Goal: Information Seeking & Learning: Learn about a topic

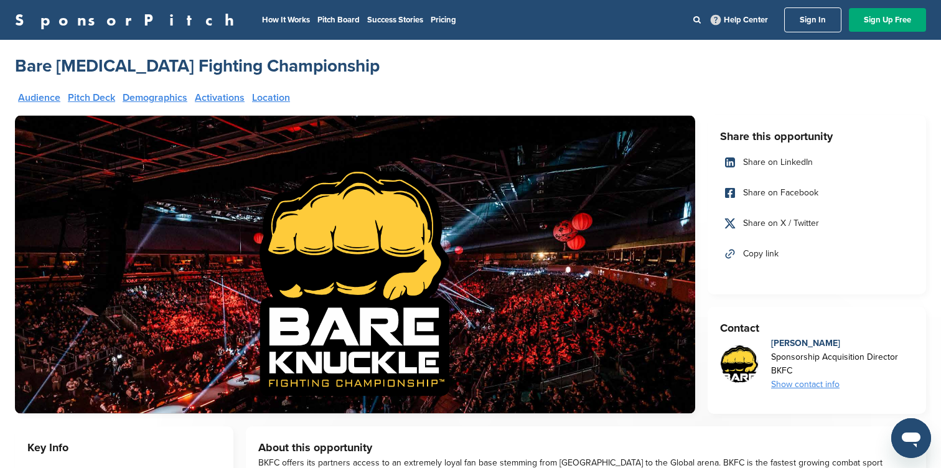
click at [824, 24] on link "Sign In" at bounding box center [812, 19] width 57 height 25
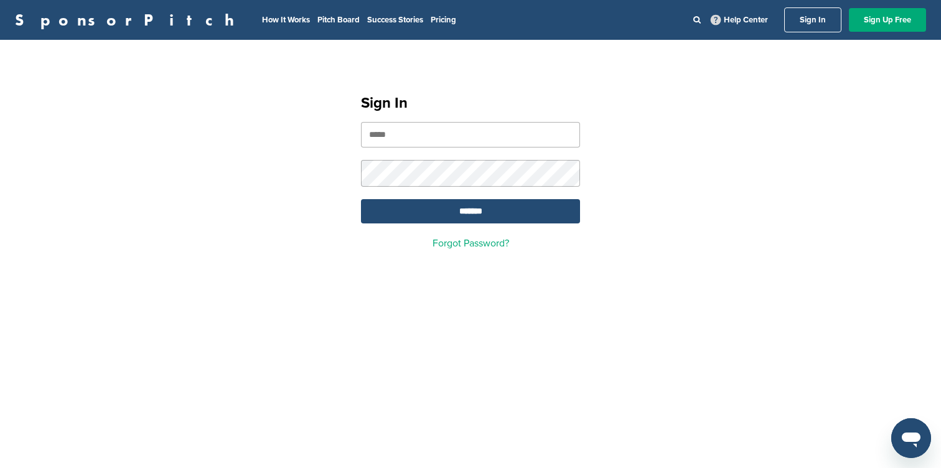
click at [518, 116] on div "Sign In ******* Forgot Password?" at bounding box center [470, 167] width 249 height 194
click at [523, 136] on input "email" at bounding box center [470, 135] width 219 height 26
type input "**********"
click at [361, 199] on input "*******" at bounding box center [470, 211] width 219 height 24
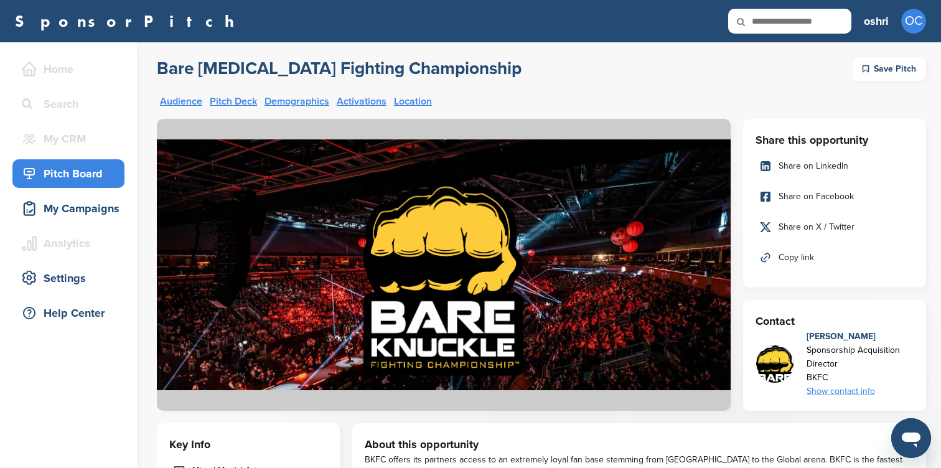
click at [83, 19] on link "SponsorPitch" at bounding box center [128, 21] width 227 height 16
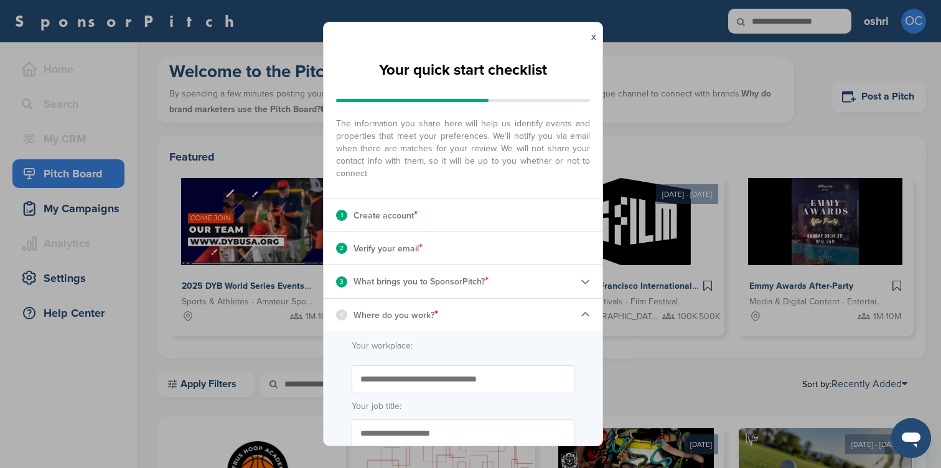
click at [584, 29] on div "x" at bounding box center [463, 36] width 279 height 29
click at [586, 29] on div "x" at bounding box center [593, 36] width 17 height 29
click at [594, 37] on link "x" at bounding box center [593, 36] width 5 height 12
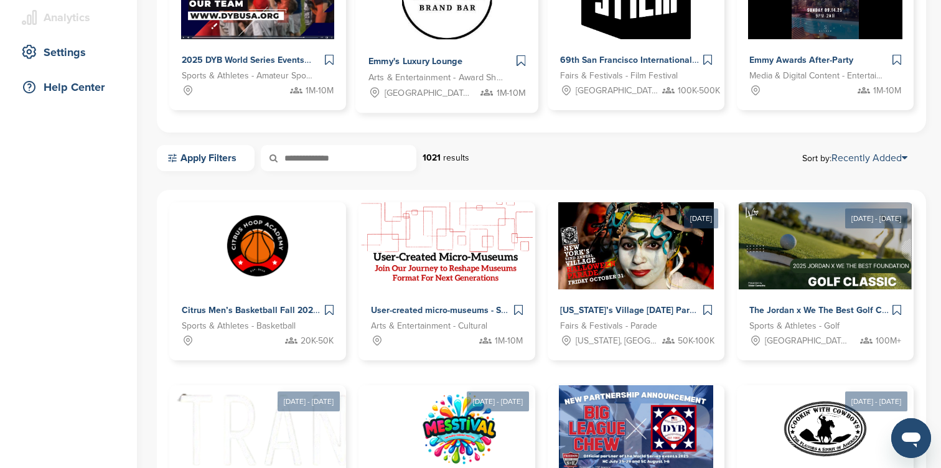
scroll to position [227, 0]
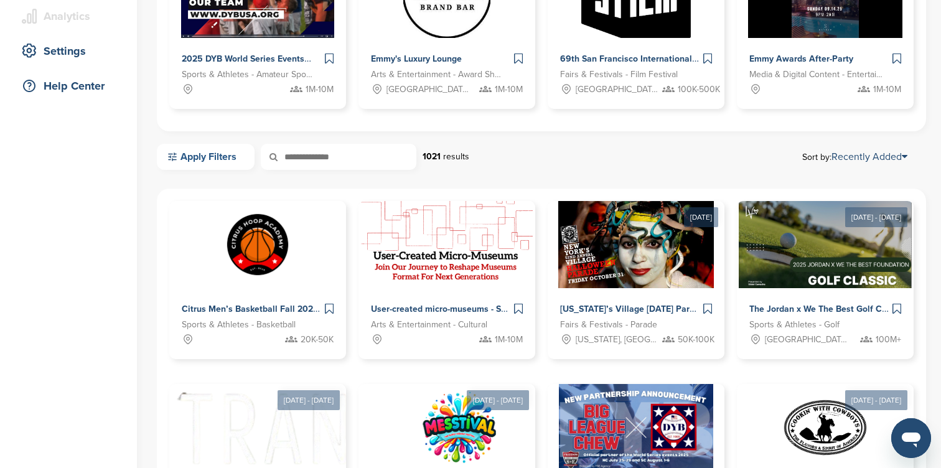
click at [184, 162] on link "Apply Filters" at bounding box center [206, 157] width 98 height 26
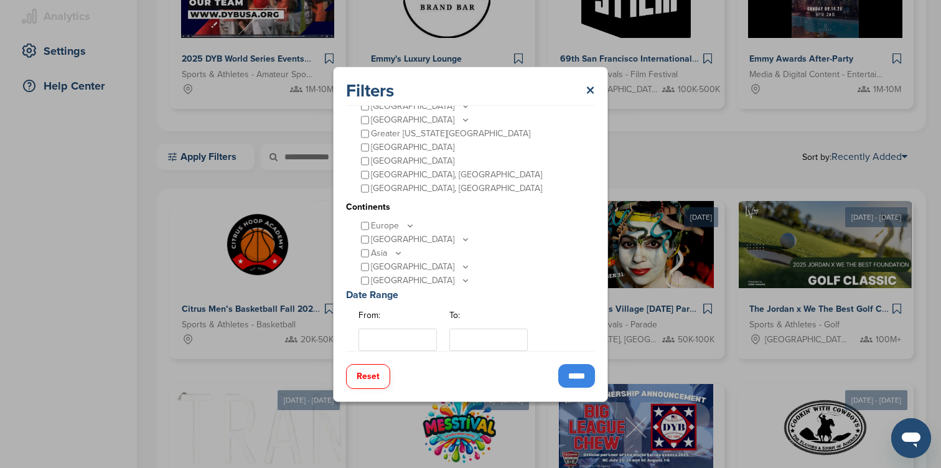
scroll to position [66, 0]
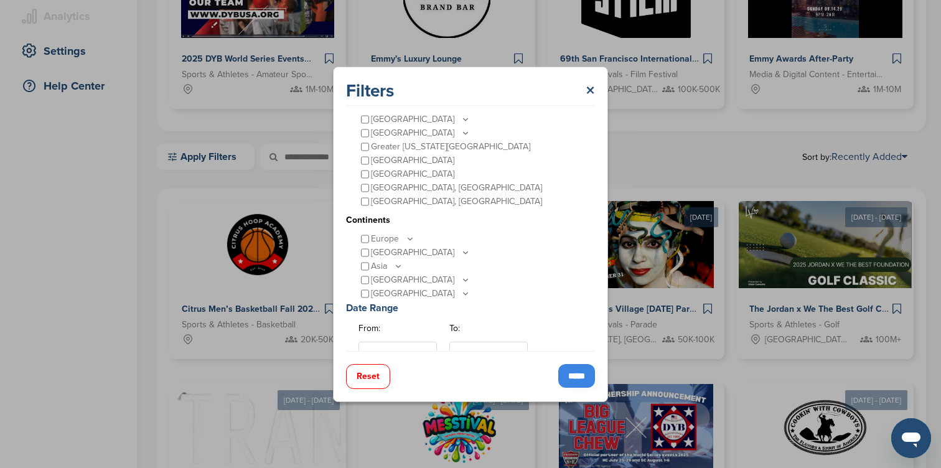
click at [460, 278] on icon at bounding box center [465, 279] width 10 height 11
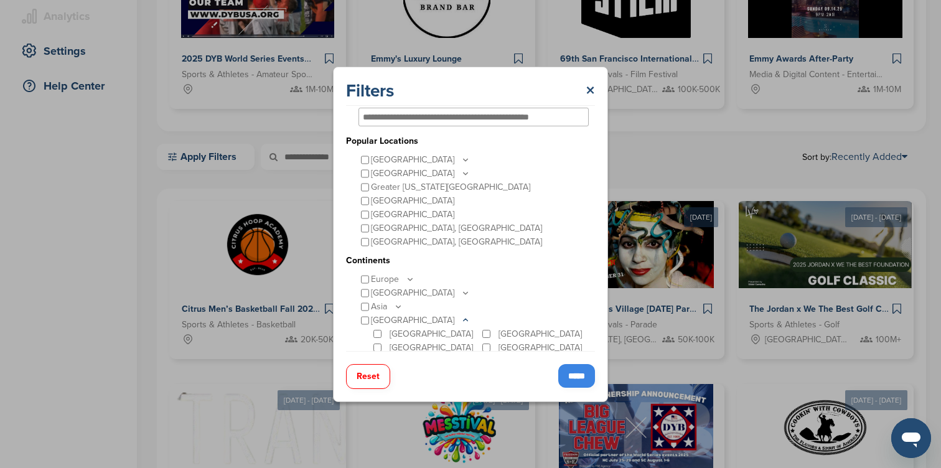
scroll to position [0, 0]
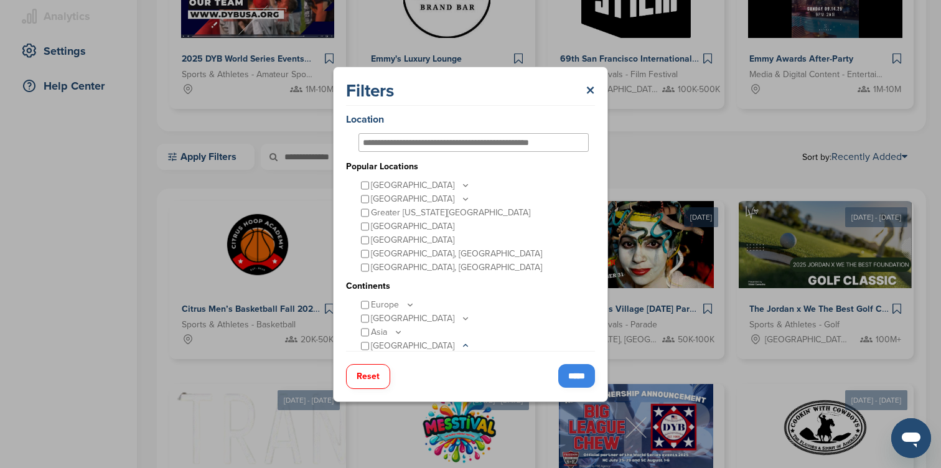
click at [572, 368] on input "*****" at bounding box center [576, 376] width 37 height 24
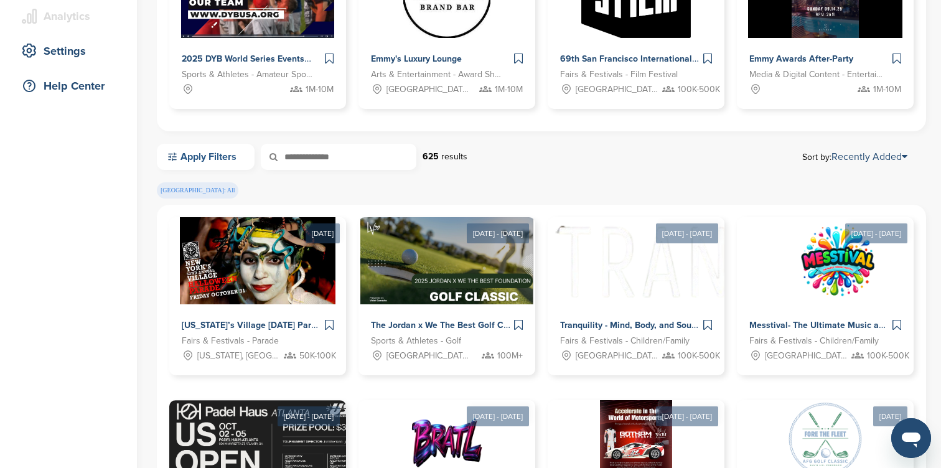
click at [233, 149] on link "Apply Filters" at bounding box center [206, 157] width 98 height 26
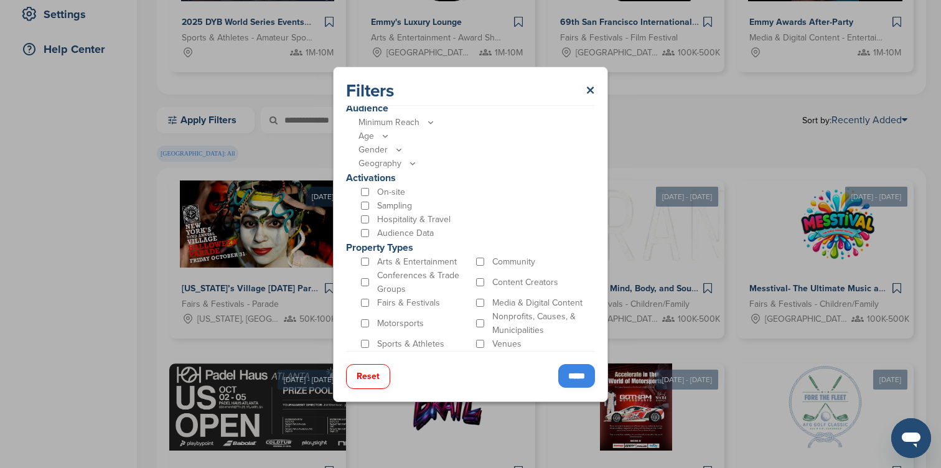
scroll to position [264, 0]
click at [568, 378] on input "*****" at bounding box center [576, 376] width 37 height 24
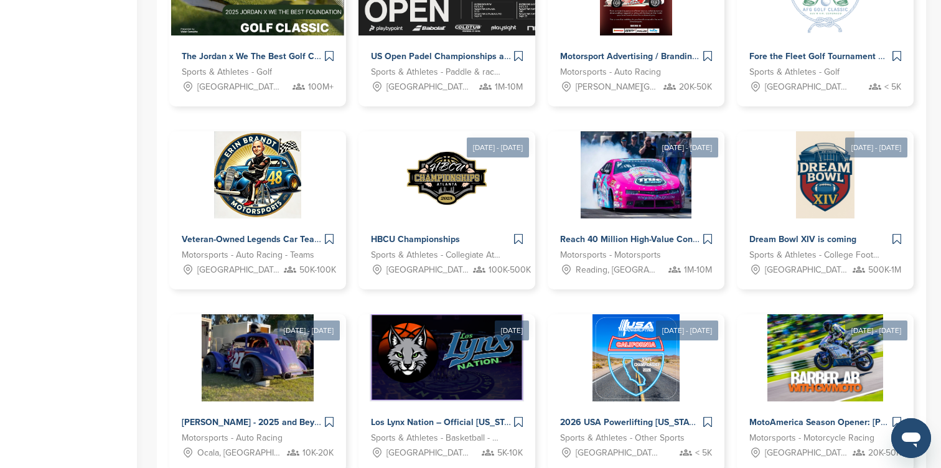
scroll to position [505, 0]
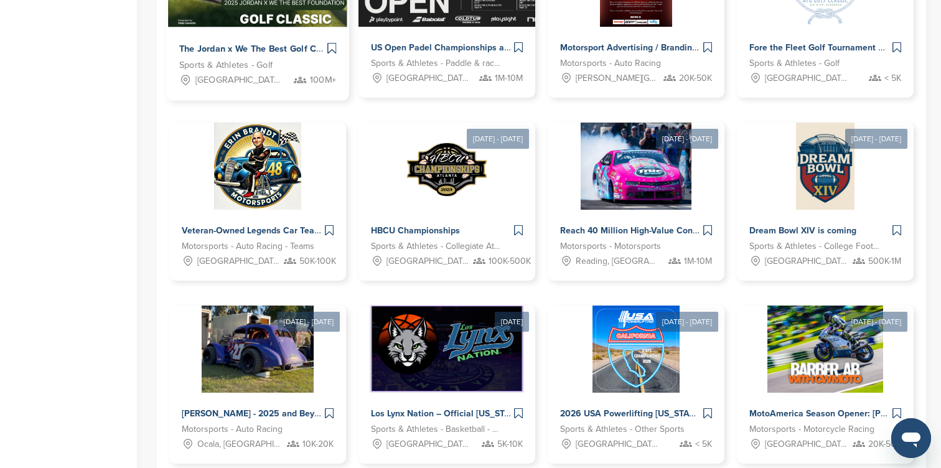
click at [230, 56] on div "The Jordan x We The Best Golf Classic 2025 – Where Sports, Music & Philanthropy…" at bounding box center [251, 49] width 145 height 18
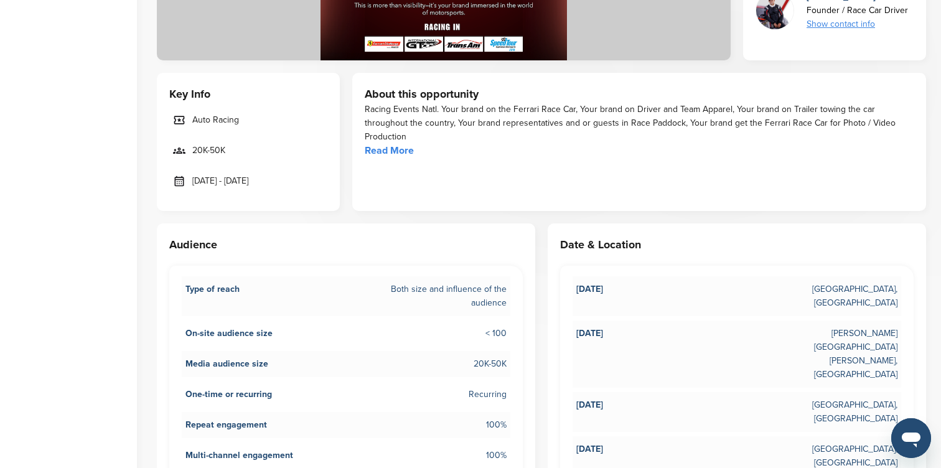
scroll to position [360, 0]
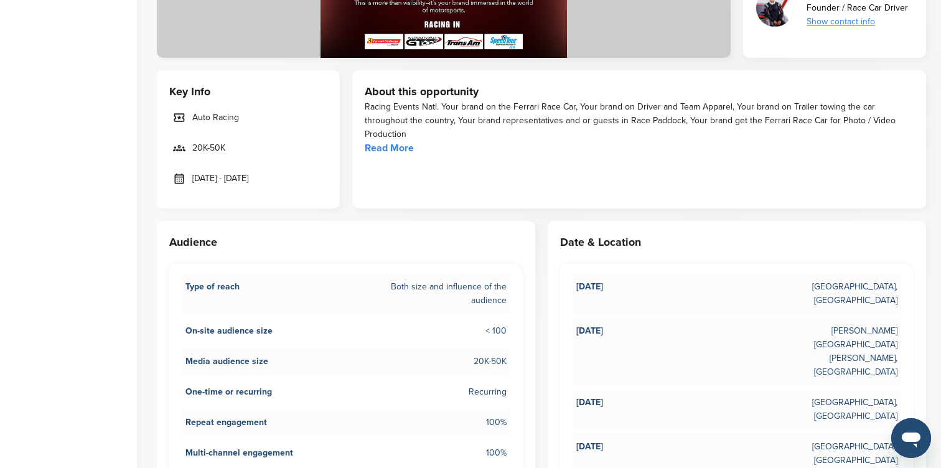
click at [396, 142] on link "Read More" at bounding box center [389, 148] width 49 height 12
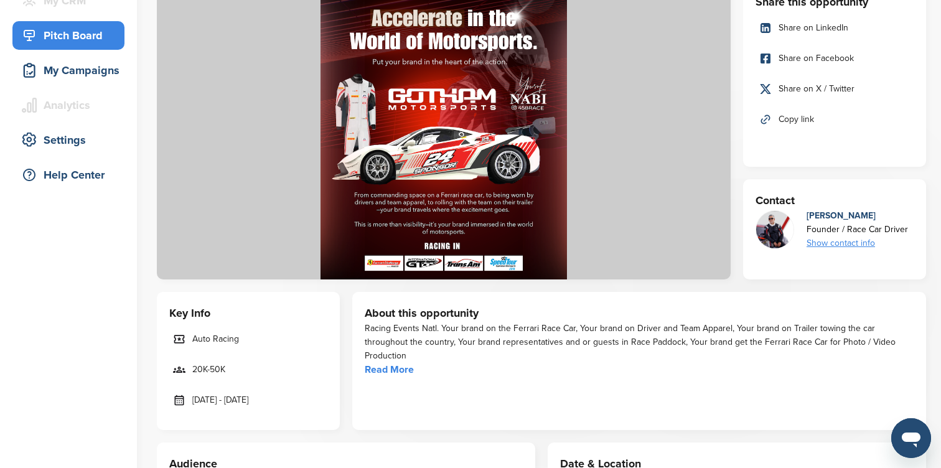
scroll to position [0, 0]
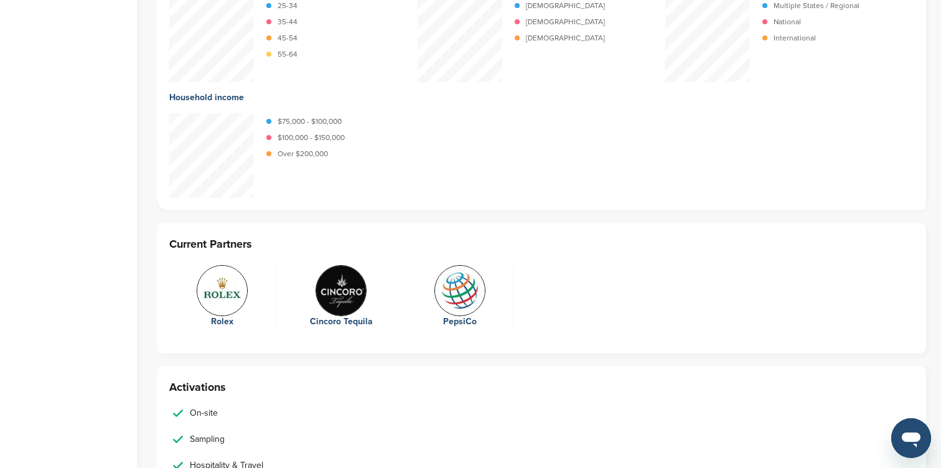
scroll to position [1428, 0]
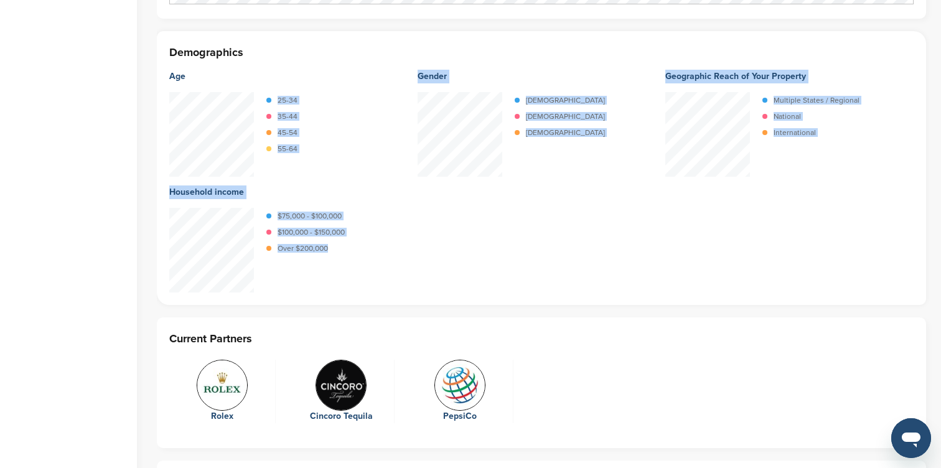
click at [241, 136] on div "Age 25-34 35-44 45-54 55-64 Gender Female Male Non-binary Geographic Reach of Y…" at bounding box center [541, 176] width 744 height 231
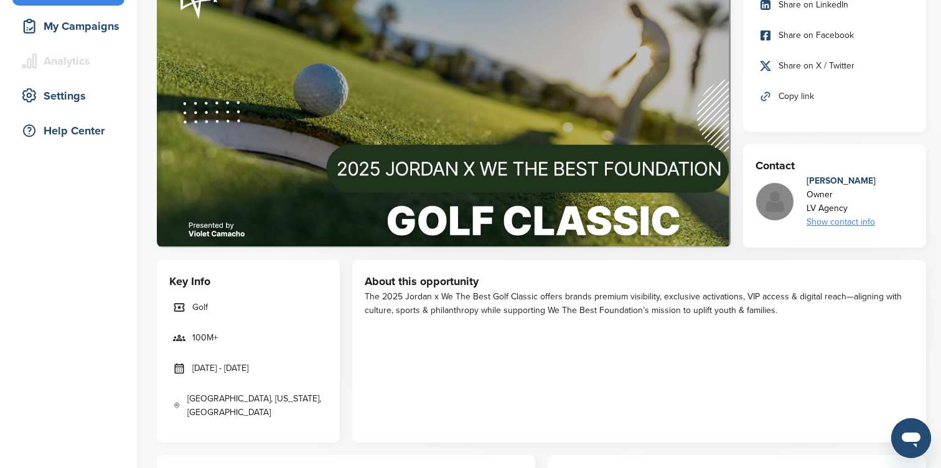
scroll to position [185, 0]
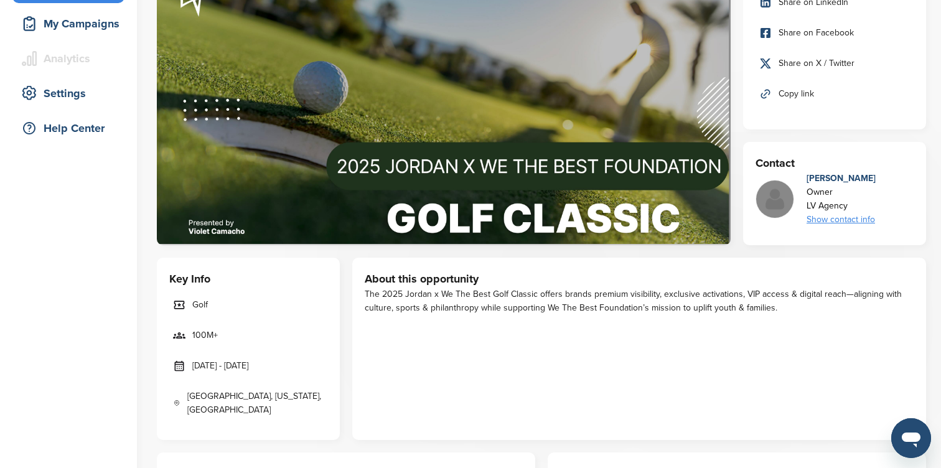
drag, startPoint x: 847, startPoint y: 210, endPoint x: 807, endPoint y: 206, distance: 40.6
click at [807, 206] on div "LV Agency" at bounding box center [840, 206] width 69 height 14
copy div "LV Agency"
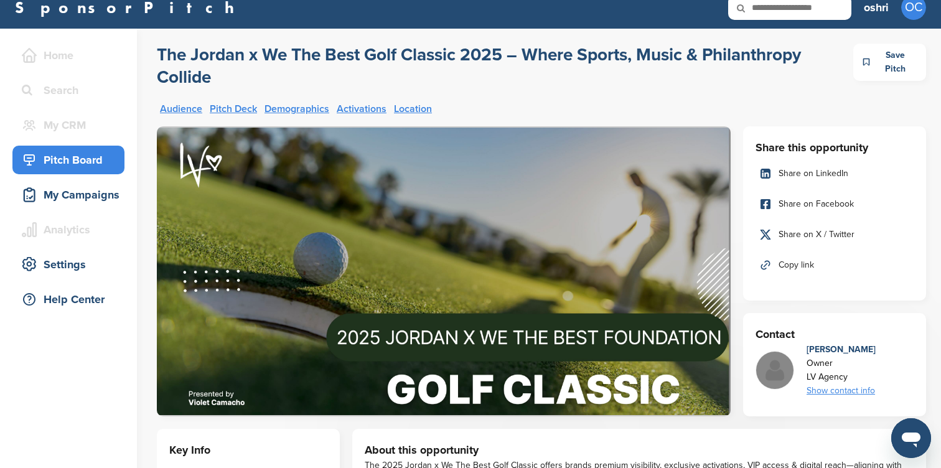
scroll to position [0, 0]
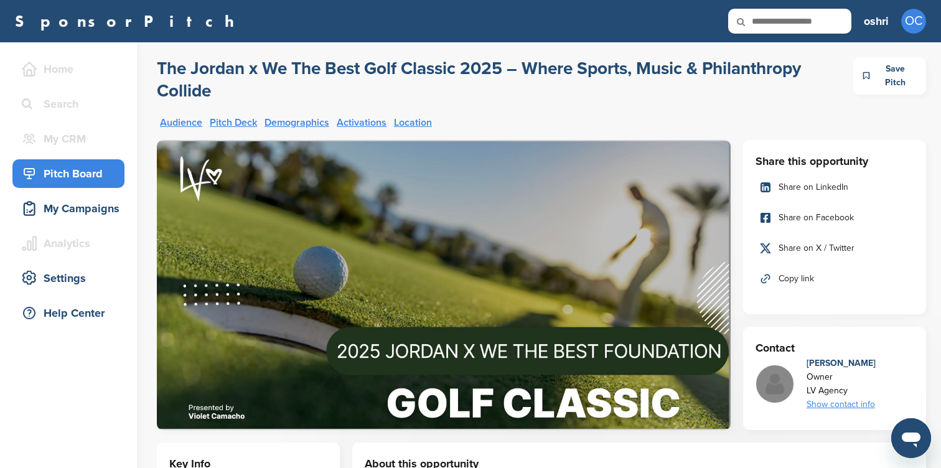
drag, startPoint x: 793, startPoint y: 121, endPoint x: 785, endPoint y: 52, distance: 68.9
click at [451, 121] on div "Audience Pitch Deck Demographics Activations Location" at bounding box center [443, 127] width 567 height 19
click at [240, 123] on link "Pitch Deck" at bounding box center [233, 123] width 47 height 10
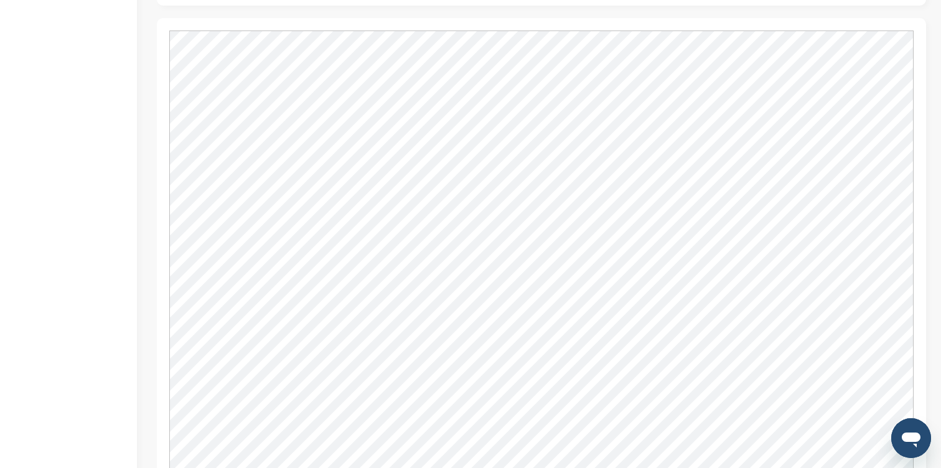
scroll to position [958, 0]
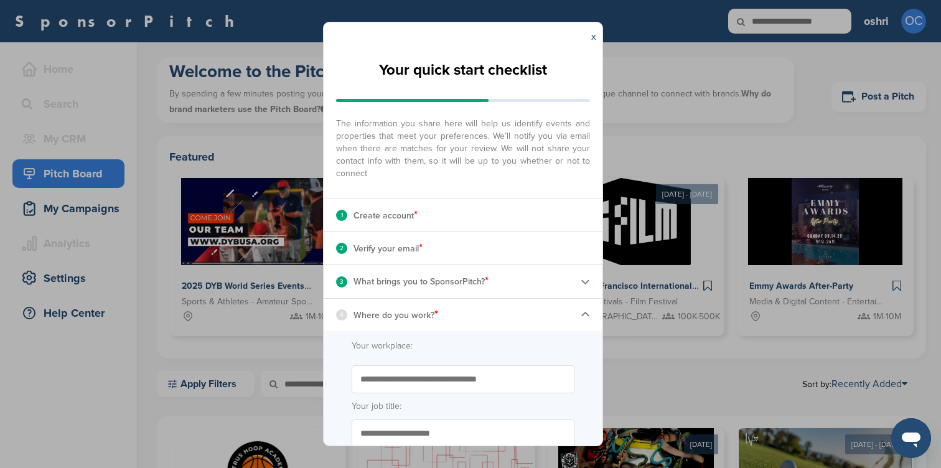
click at [587, 39] on div "x" at bounding box center [593, 36] width 17 height 29
click at [590, 37] on div "x" at bounding box center [593, 36] width 17 height 29
click at [592, 38] on link "x" at bounding box center [593, 36] width 5 height 12
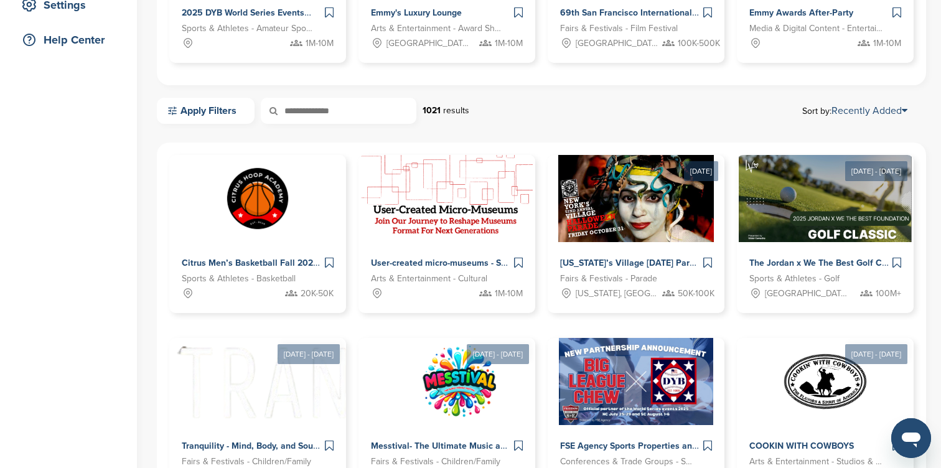
scroll to position [314, 0]
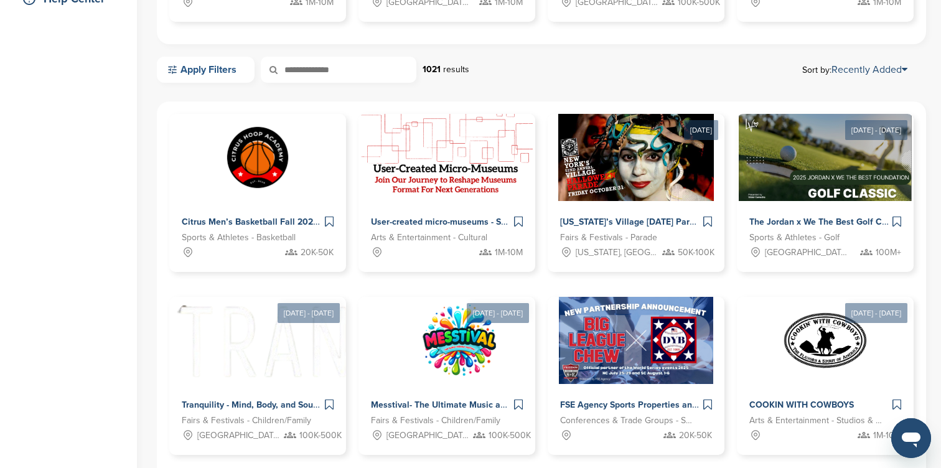
click at [240, 65] on link "Apply Filters" at bounding box center [206, 70] width 98 height 26
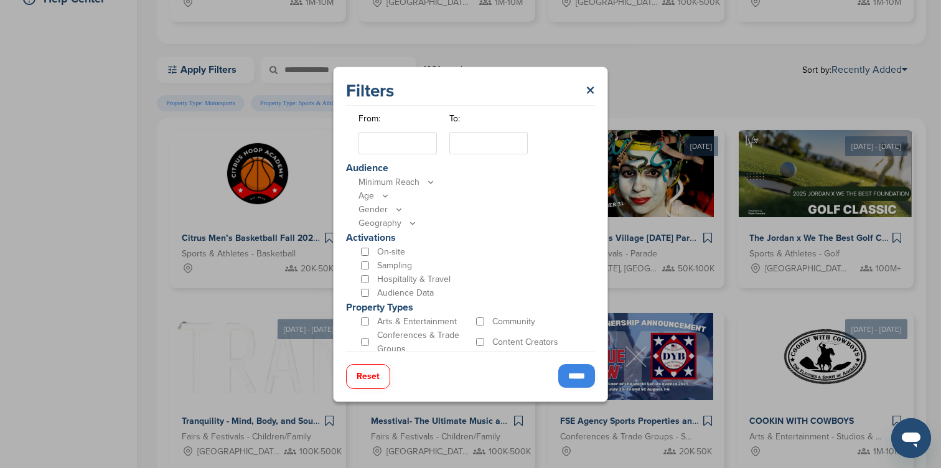
scroll to position [336, 0]
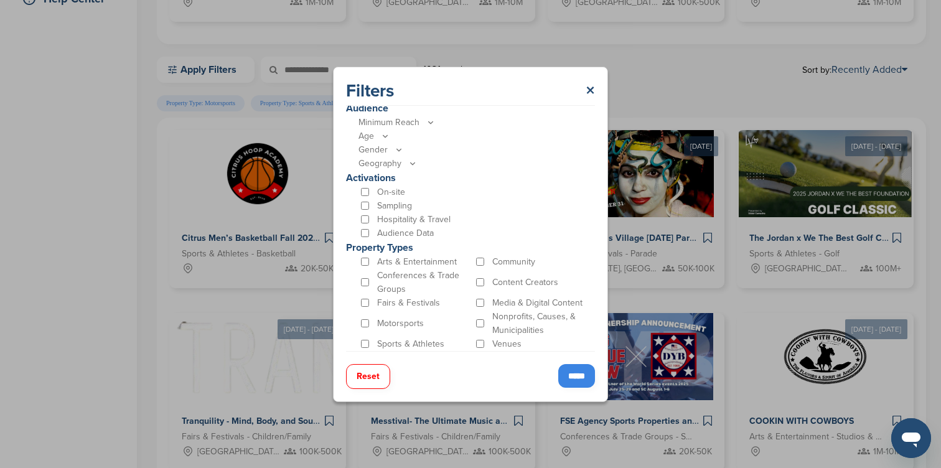
click at [578, 381] on input "*****" at bounding box center [576, 376] width 37 height 24
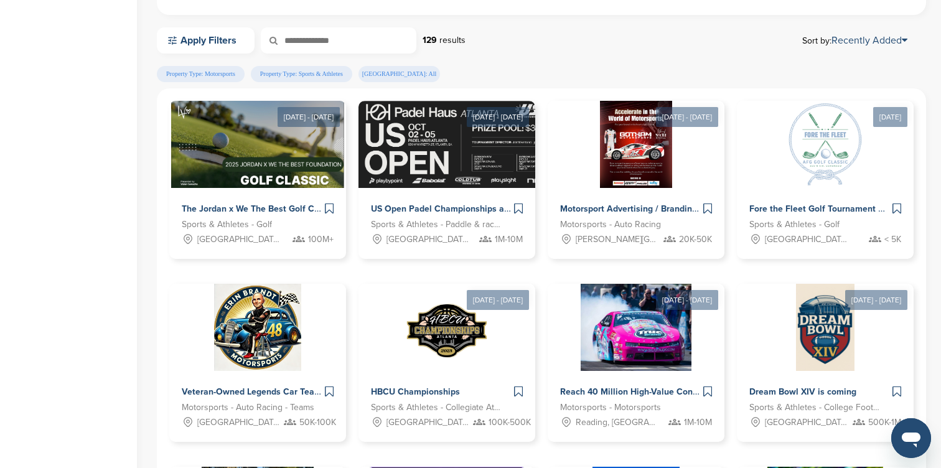
scroll to position [348, 0]
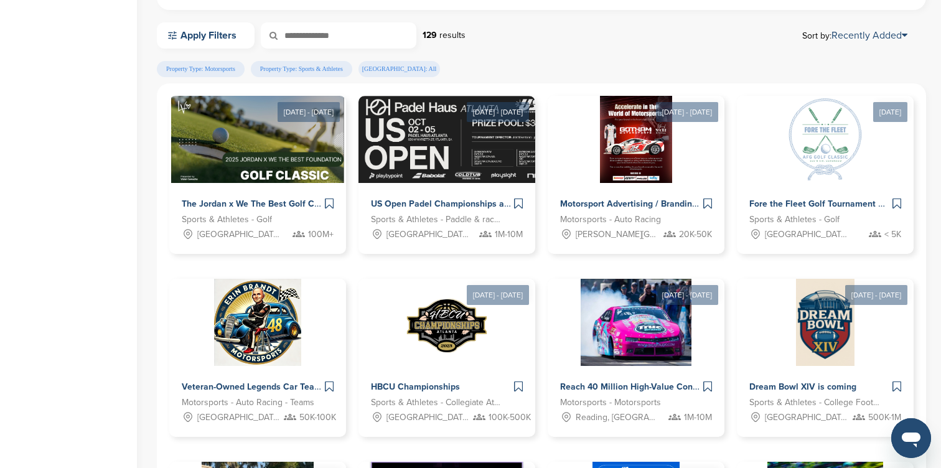
click at [534, 70] on div "Property Type: Motorsports Property Type: Sports & Athletes USA: All" at bounding box center [540, 72] width 766 height 22
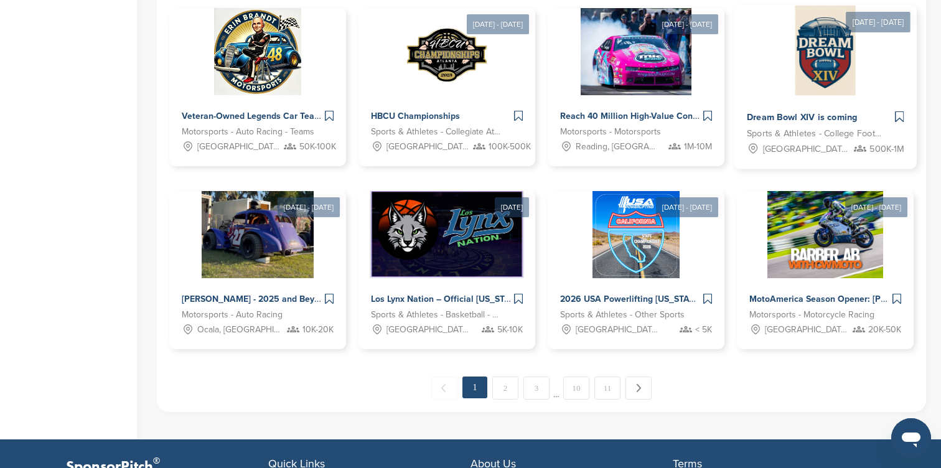
scroll to position [640, 0]
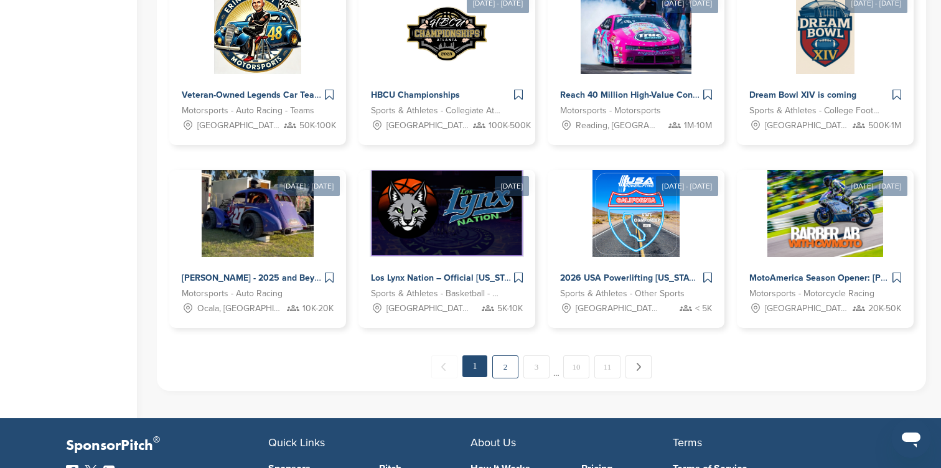
click at [507, 368] on link "2" at bounding box center [505, 366] width 26 height 23
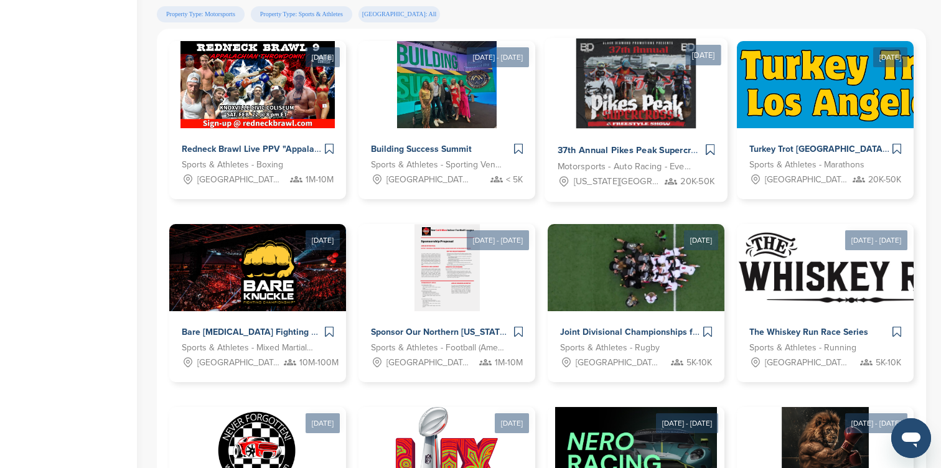
scroll to position [417, 0]
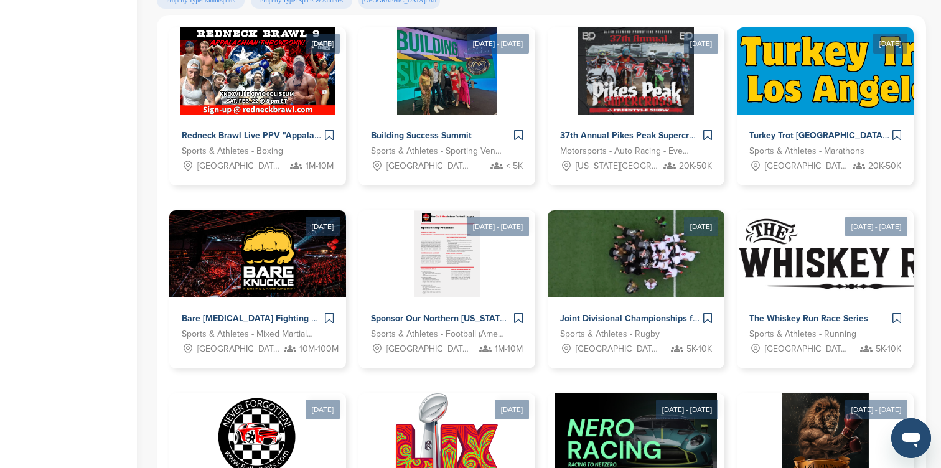
click at [93, 250] on div "Home Search My CRM You are currently on SponsorPitch for Brands - Free. To acce…" at bounding box center [68, 133] width 137 height 1016
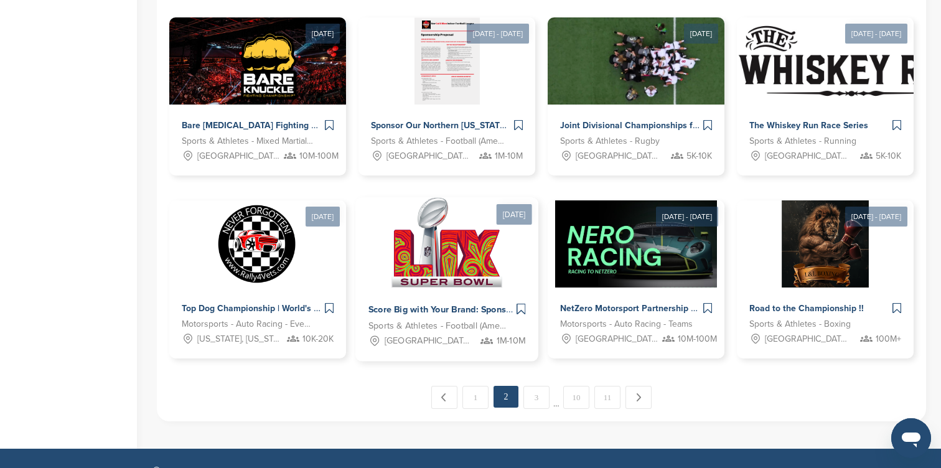
scroll to position [625, 0]
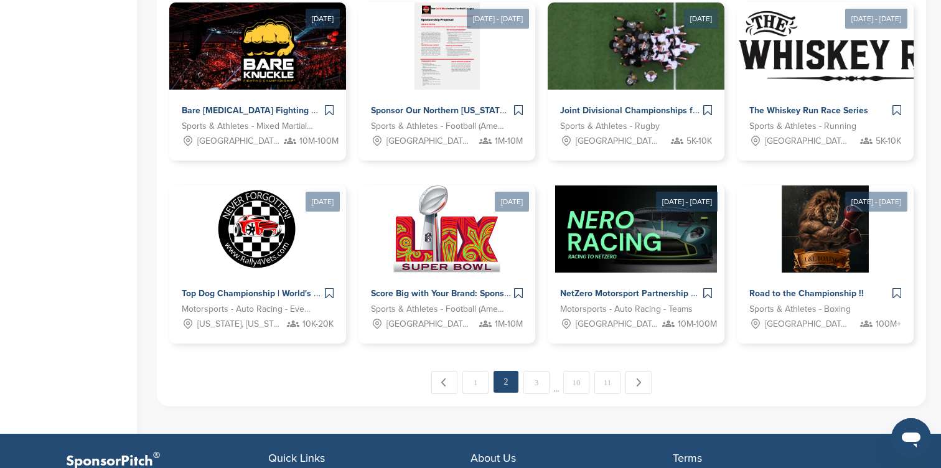
click at [533, 391] on link "3" at bounding box center [536, 382] width 26 height 23
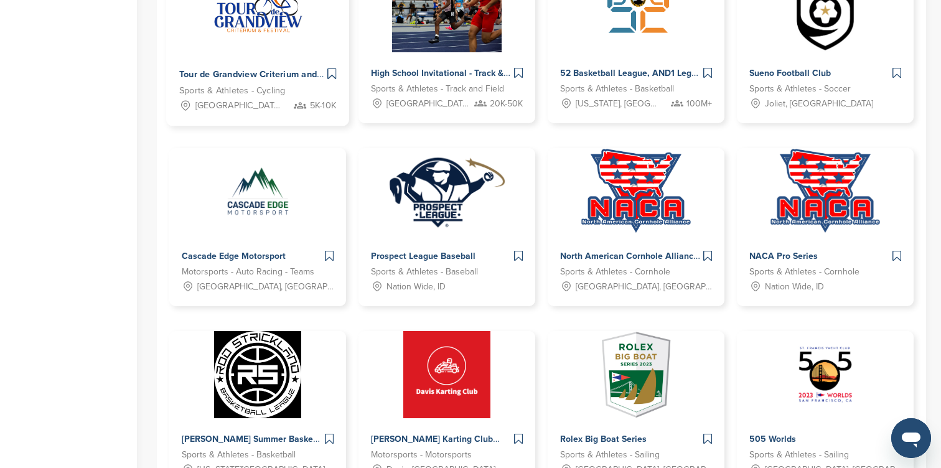
scroll to position [624, 0]
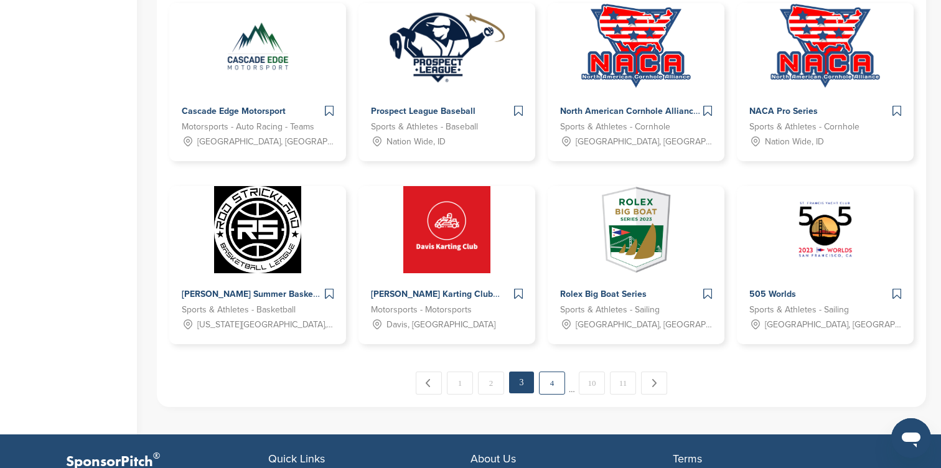
click at [552, 387] on link "4" at bounding box center [552, 382] width 26 height 23
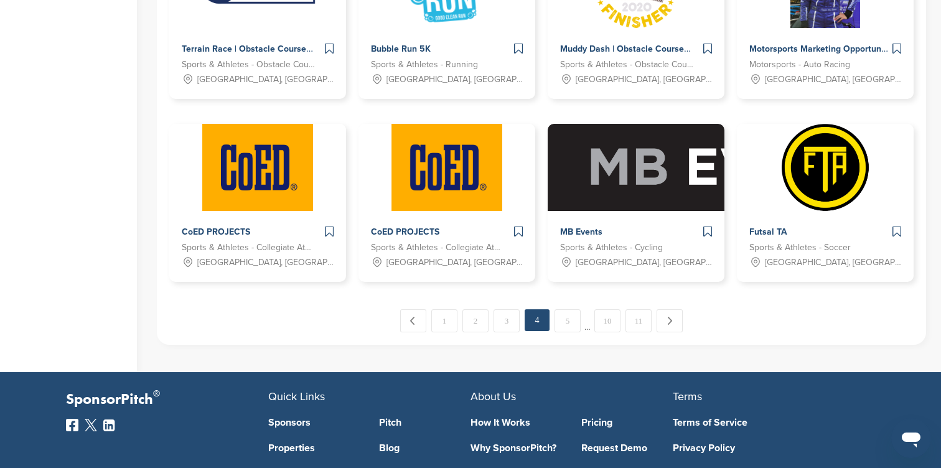
scroll to position [785, 0]
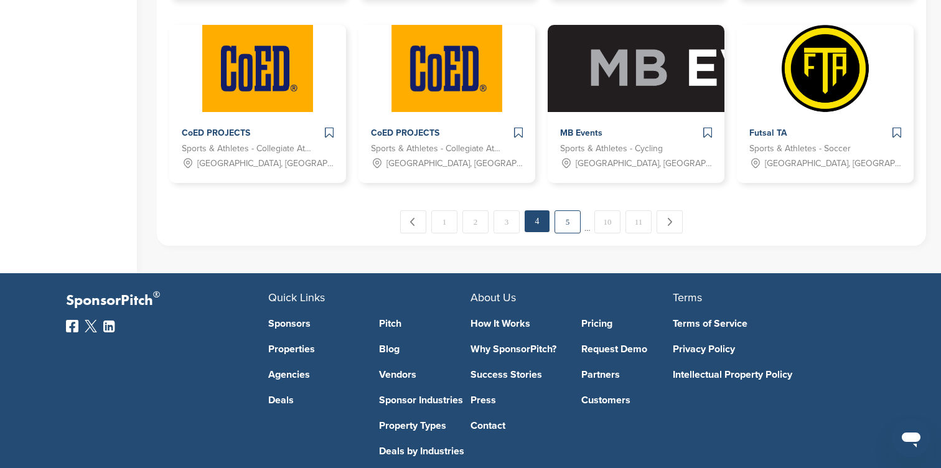
click at [564, 218] on link "5" at bounding box center [567, 221] width 26 height 23
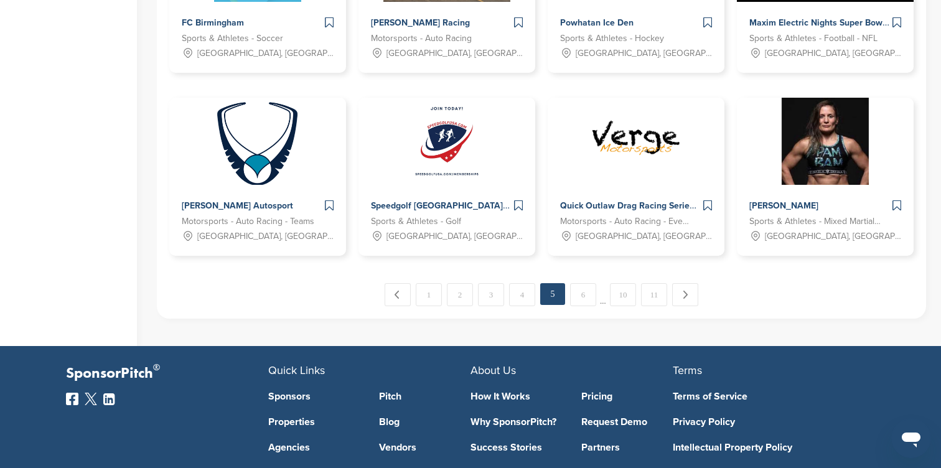
scroll to position [725, 0]
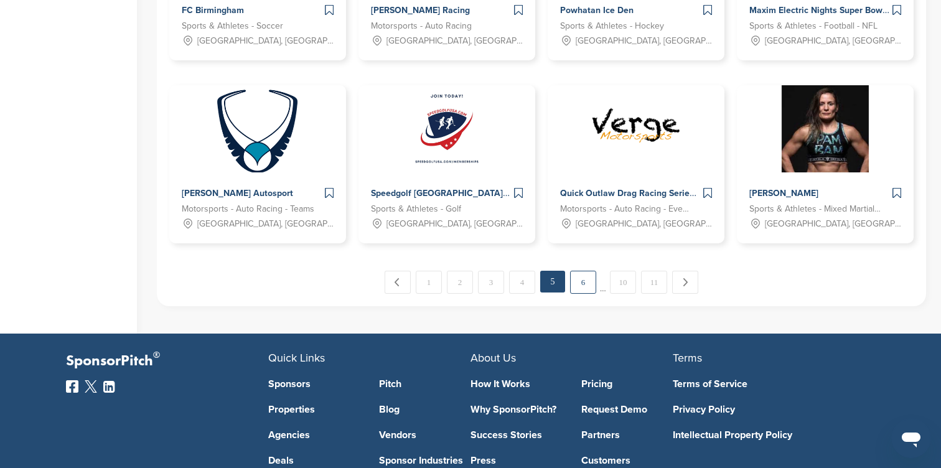
click at [582, 280] on link "6" at bounding box center [583, 282] width 26 height 23
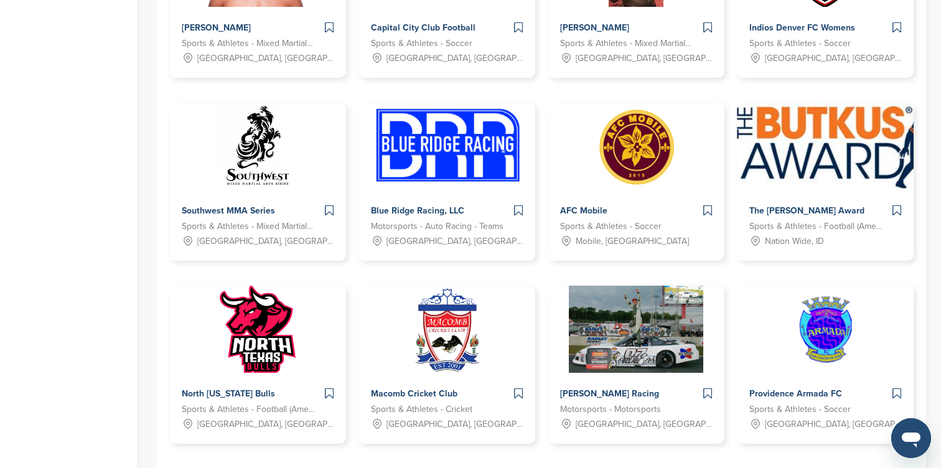
scroll to position [611, 0]
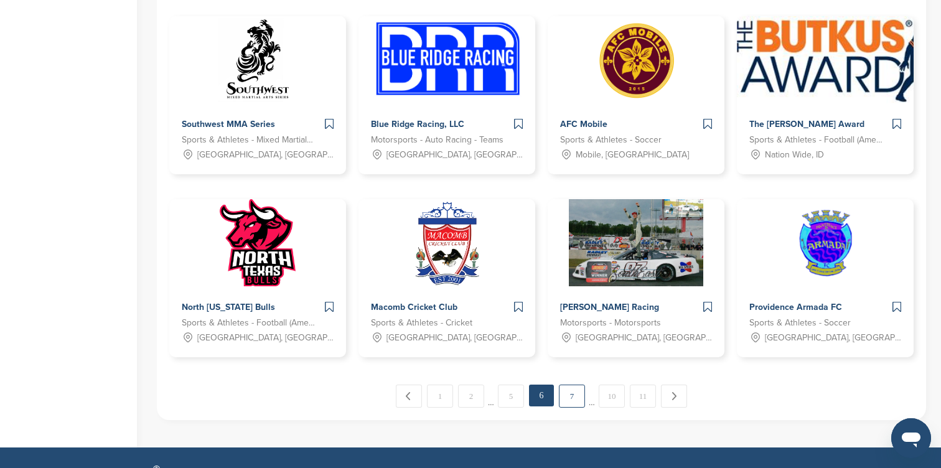
click at [562, 396] on link "7" at bounding box center [572, 396] width 26 height 23
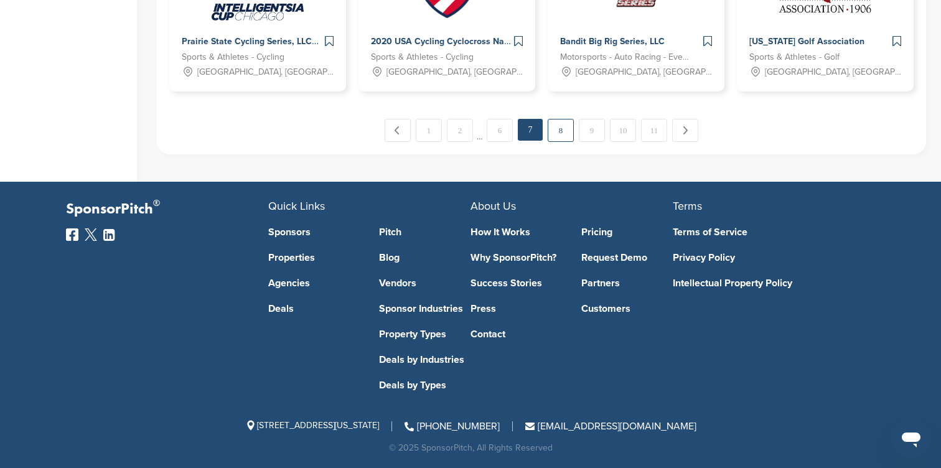
click at [561, 131] on link "8" at bounding box center [561, 130] width 26 height 23
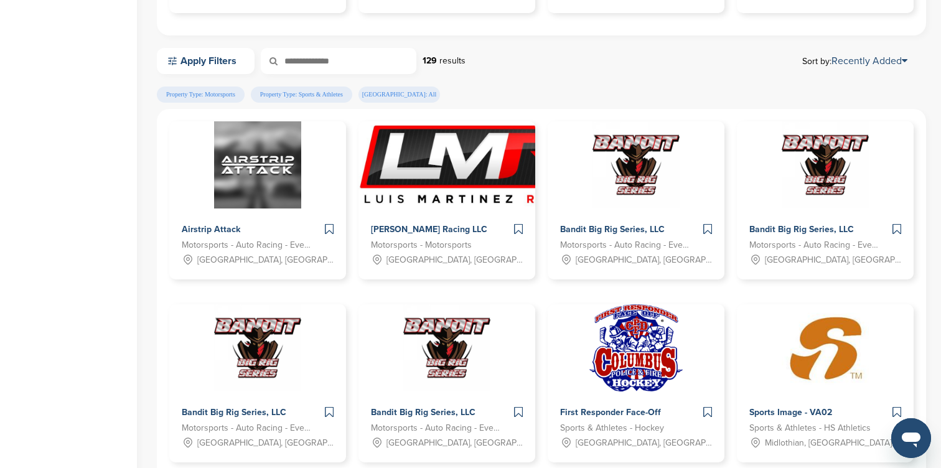
click at [877, 52] on div "Apply Filters 129 results Sort by: Recently Added" at bounding box center [541, 61] width 769 height 26
click at [877, 60] on link "Recently Added" at bounding box center [869, 61] width 76 height 12
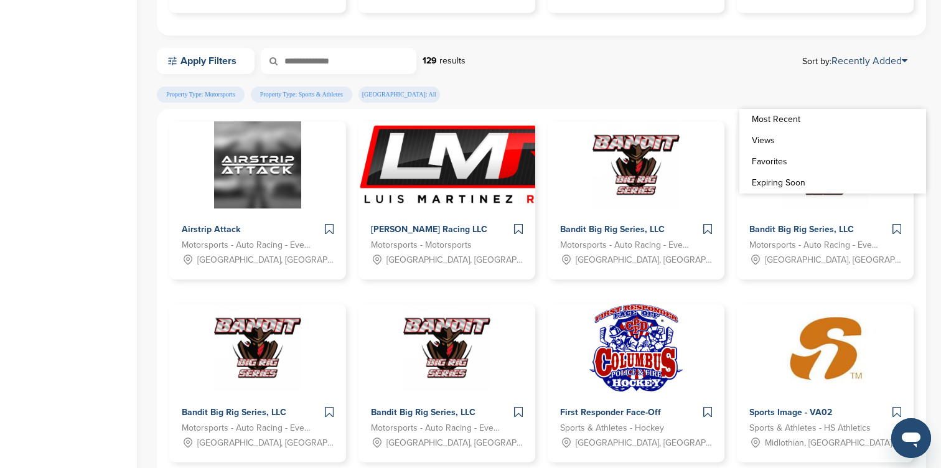
click at [758, 144] on link "Views" at bounding box center [832, 140] width 187 height 21
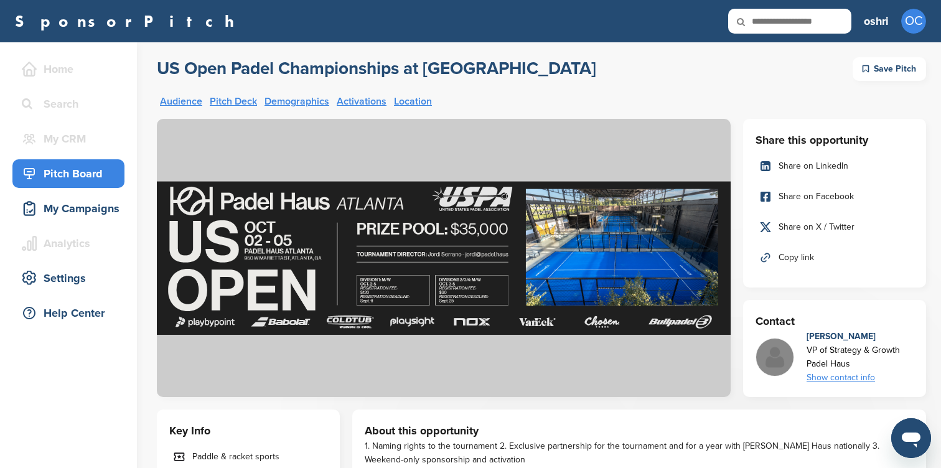
click at [241, 100] on link "Pitch Deck" at bounding box center [233, 101] width 47 height 10
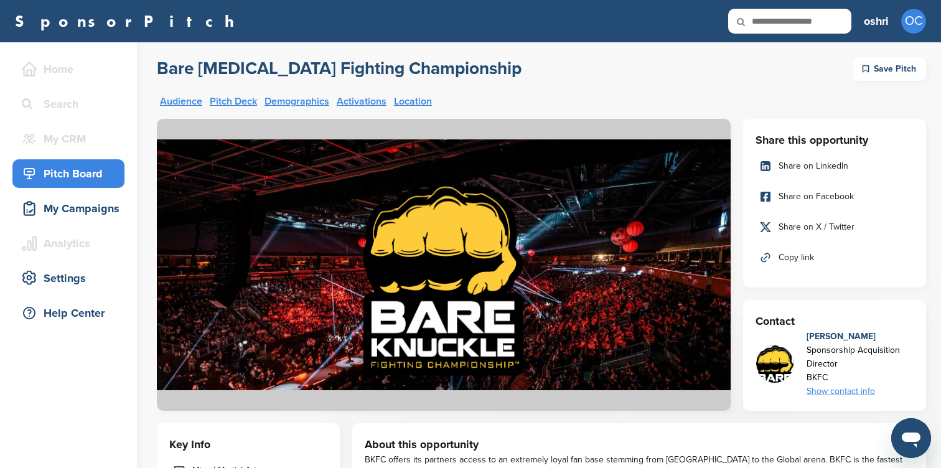
click at [222, 98] on link "Pitch Deck" at bounding box center [233, 101] width 47 height 10
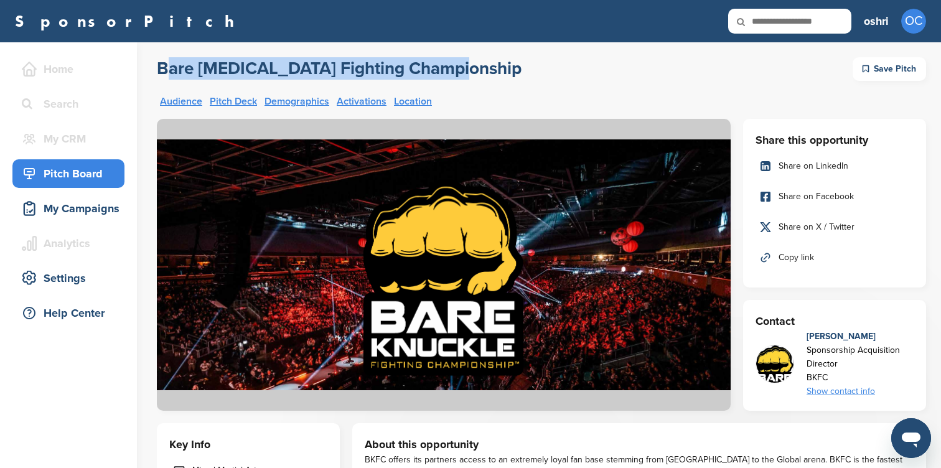
drag, startPoint x: 147, startPoint y: 62, endPoint x: 455, endPoint y: 64, distance: 308.0
copy h2 "Bare Knuckle Fighting Championship"
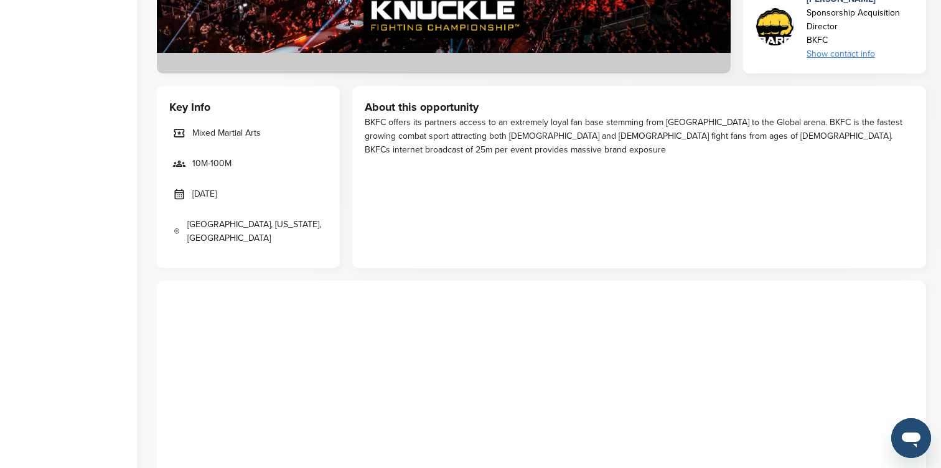
scroll to position [613, 0]
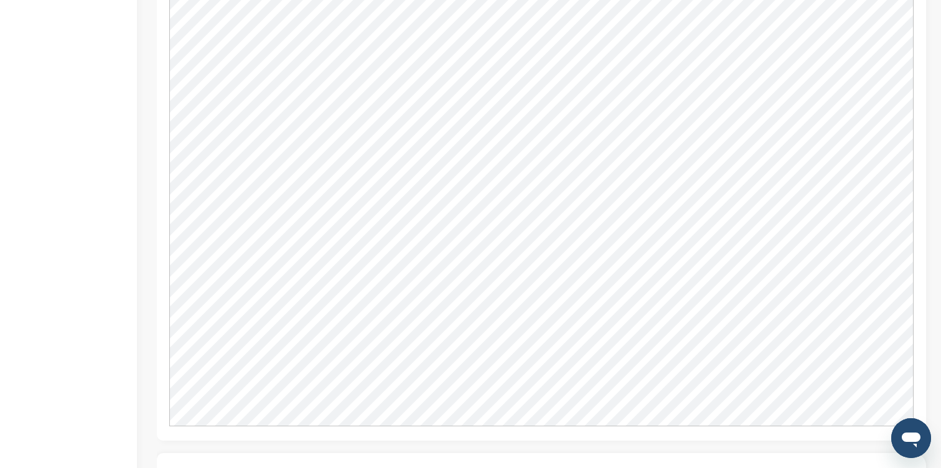
scroll to position [1029, 0]
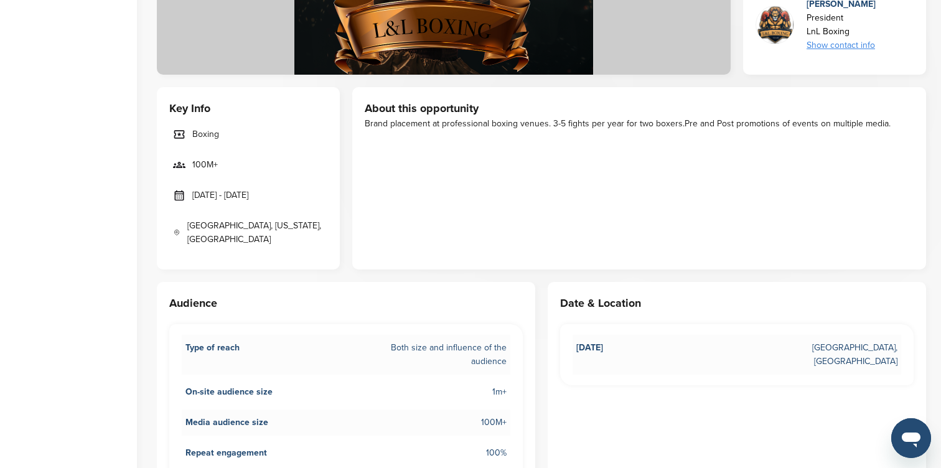
scroll to position [317, 0]
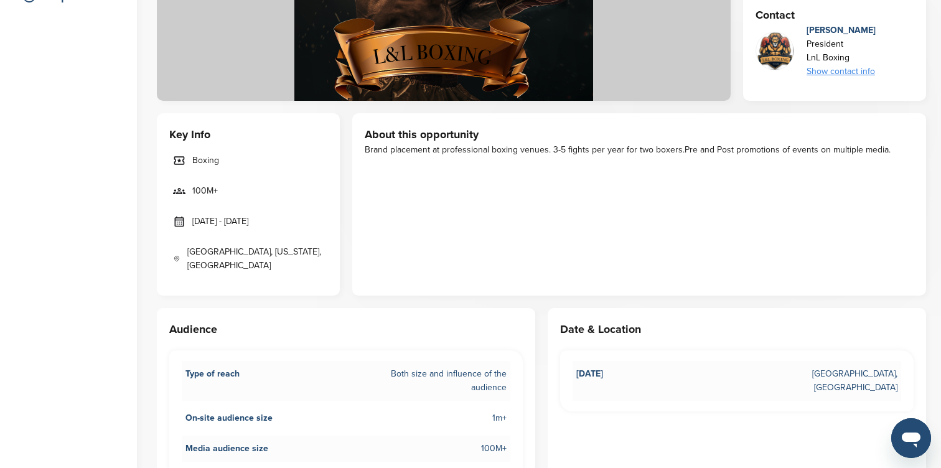
drag, startPoint x: 609, startPoint y: 172, endPoint x: 569, endPoint y: 110, distance: 73.5
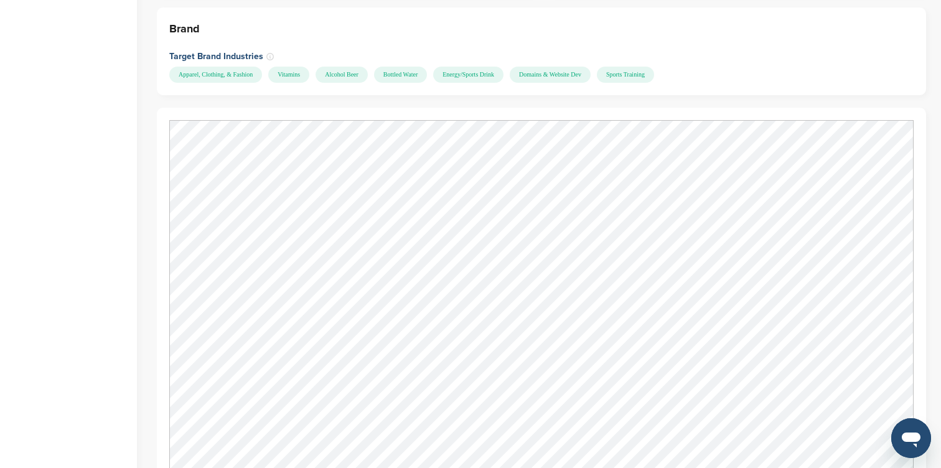
scroll to position [931, 0]
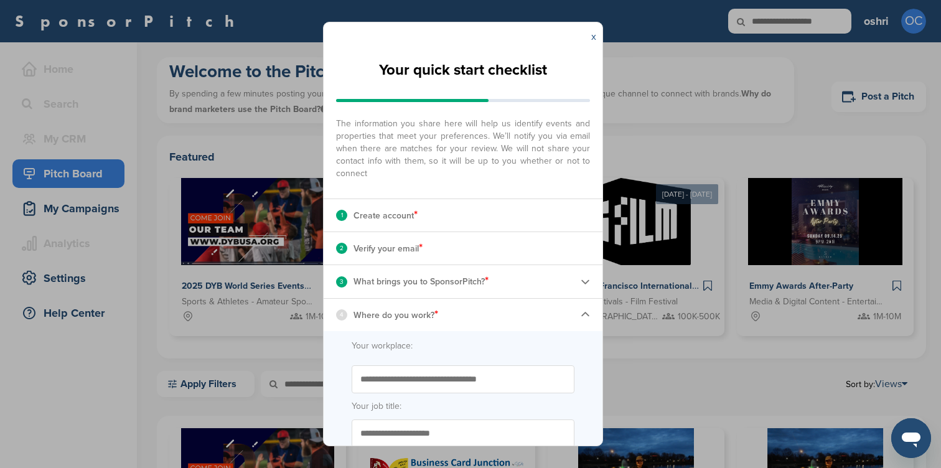
click at [594, 37] on link "x" at bounding box center [593, 36] width 5 height 12
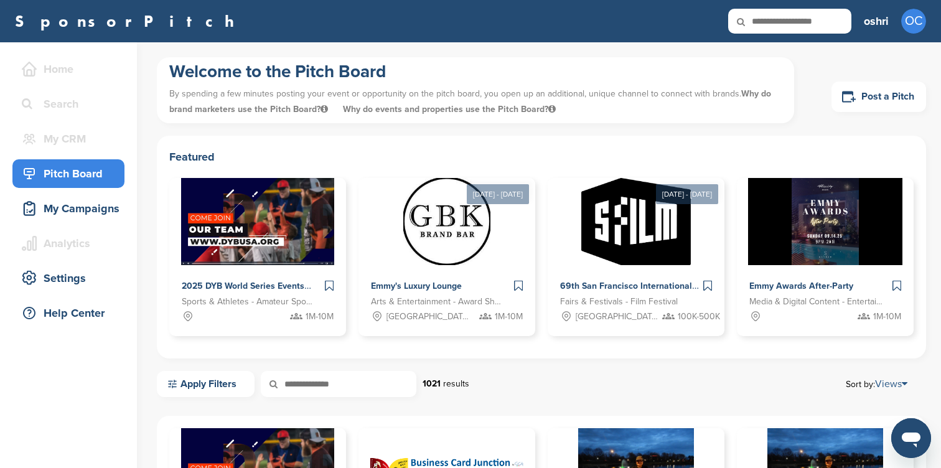
click at [904, 379] on icon at bounding box center [905, 384] width 6 height 10
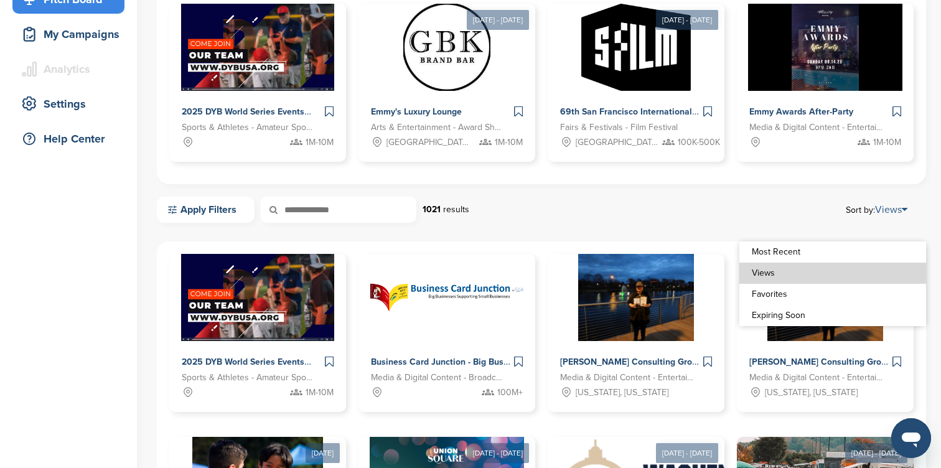
scroll to position [182, 0]
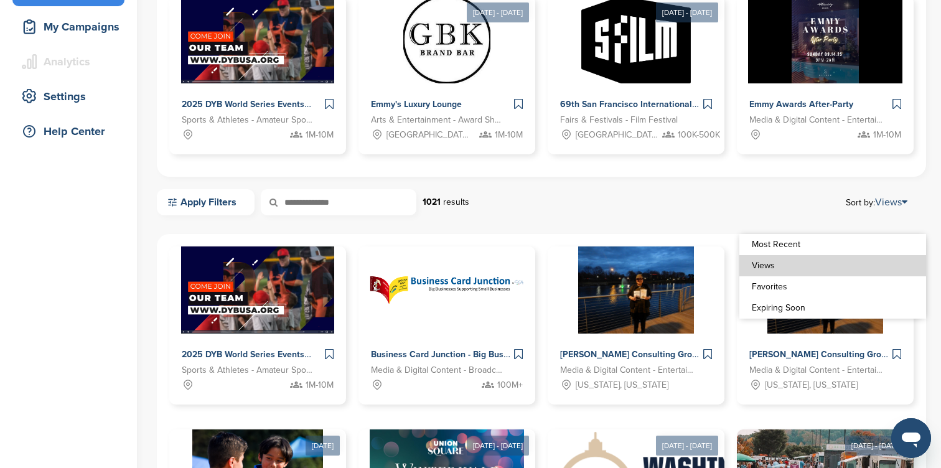
click at [770, 243] on link "Most Recent" at bounding box center [832, 244] width 187 height 21
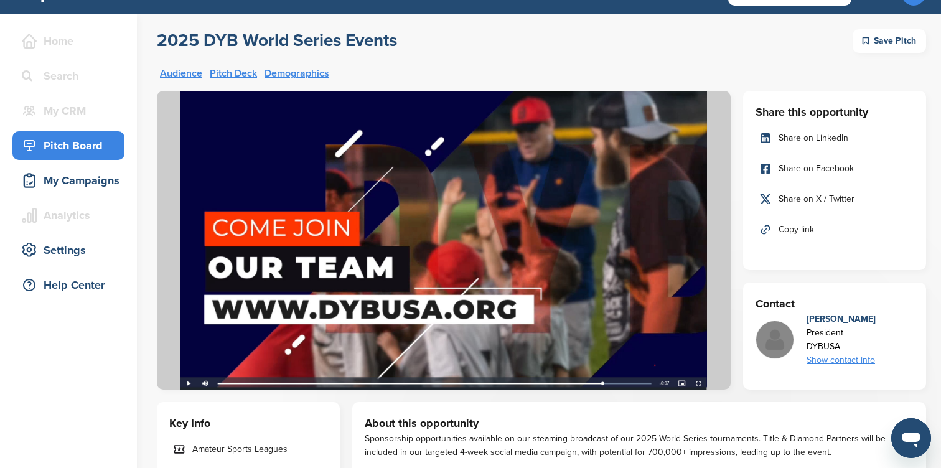
scroll to position [35, 0]
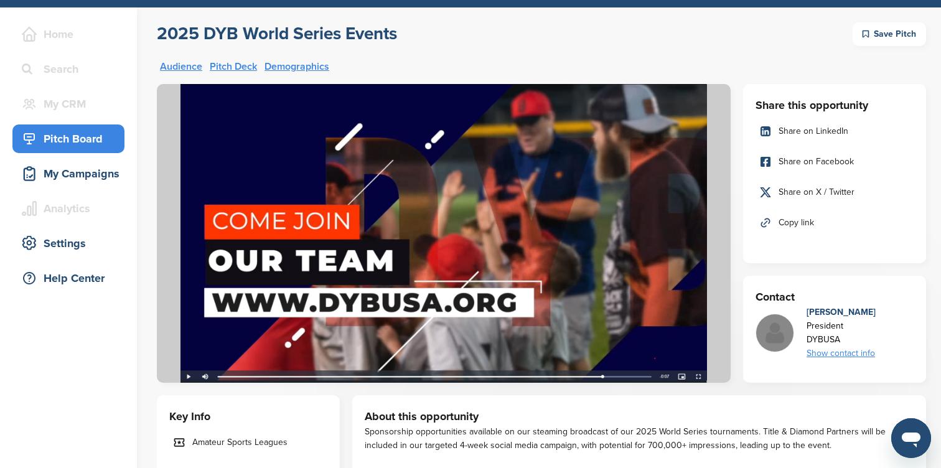
click at [222, 375] on img at bounding box center [444, 233] width 574 height 299
click at [222, 379] on img at bounding box center [444, 233] width 574 height 299
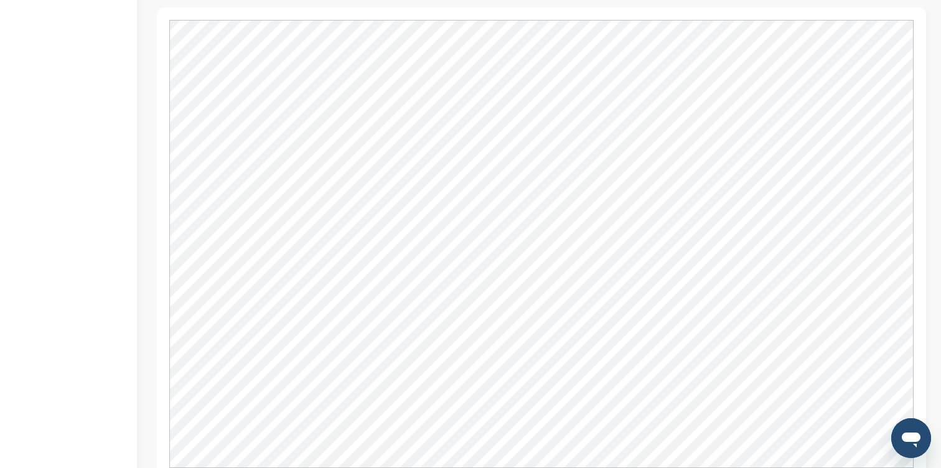
scroll to position [1011, 0]
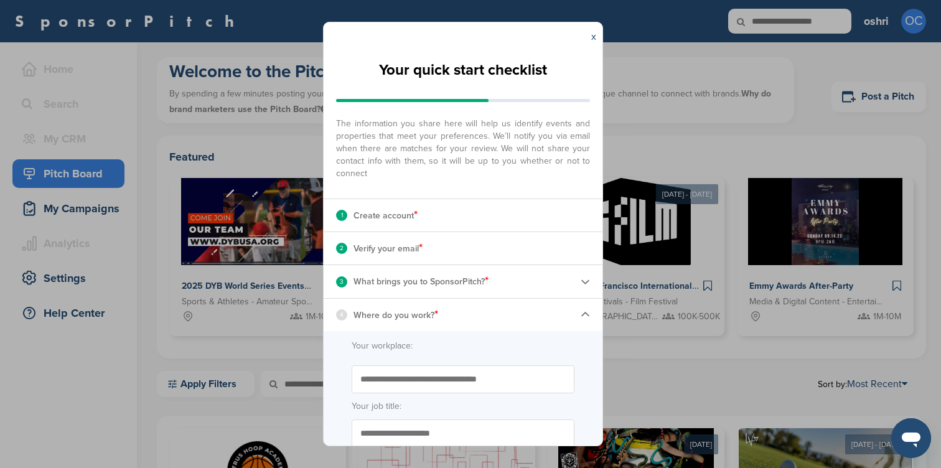
click at [596, 43] on div "x" at bounding box center [593, 36] width 17 height 29
click at [592, 30] on link "x" at bounding box center [593, 36] width 5 height 12
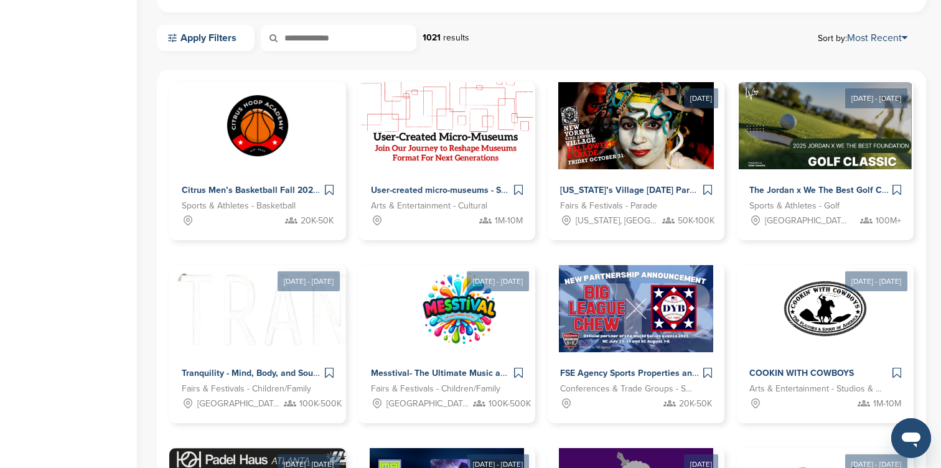
scroll to position [361, 0]
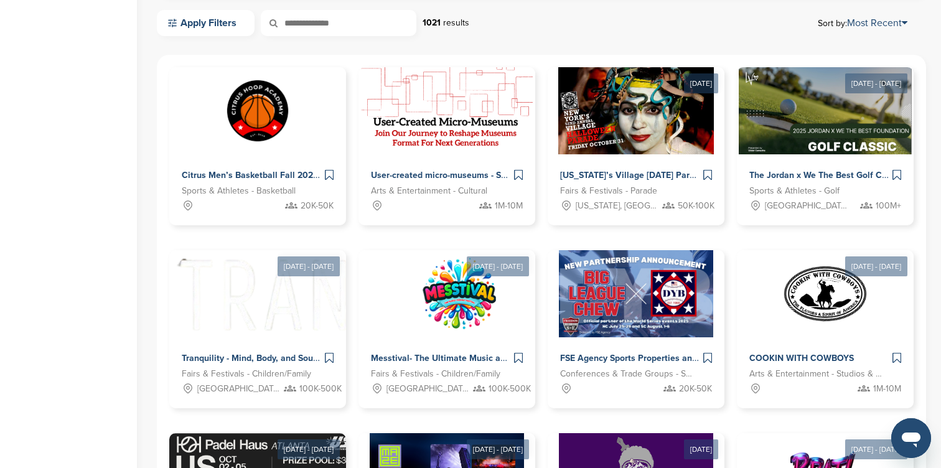
click at [100, 129] on div "Home Search My CRM You are currently on SponsorPitch for Brands - Free. To acce…" at bounding box center [68, 181] width 137 height 1000
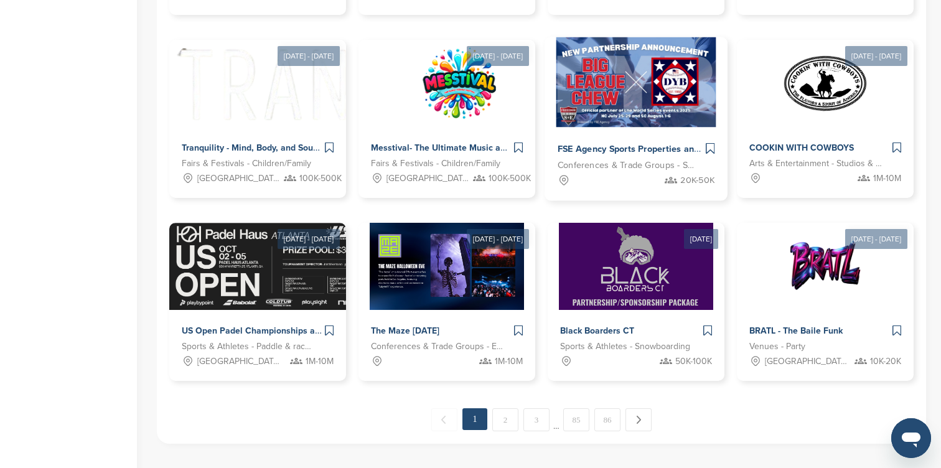
scroll to position [711, 0]
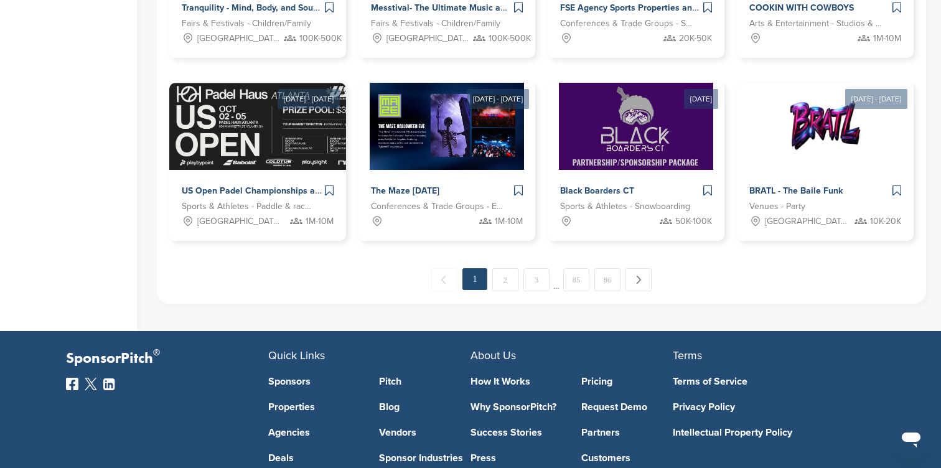
click at [510, 293] on div "Citrus Men’s Basketball Fall 2025 League Sports & Athletes - Basketball 20K-50K…" at bounding box center [541, 3] width 769 height 599
click at [506, 283] on link "2" at bounding box center [505, 279] width 26 height 23
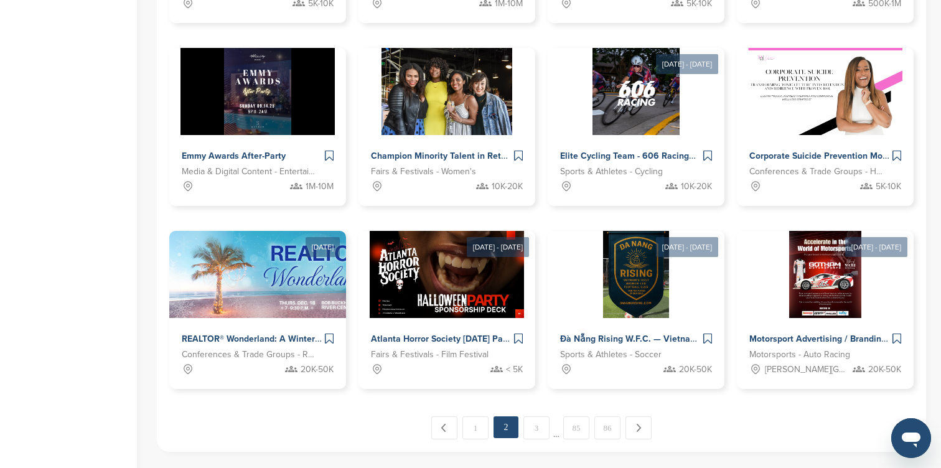
scroll to position [600, 0]
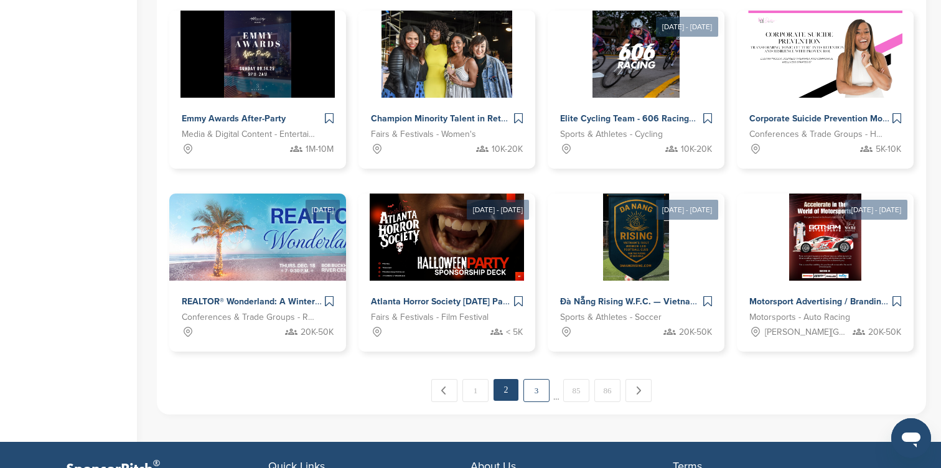
click at [531, 389] on link "3" at bounding box center [536, 390] width 26 height 23
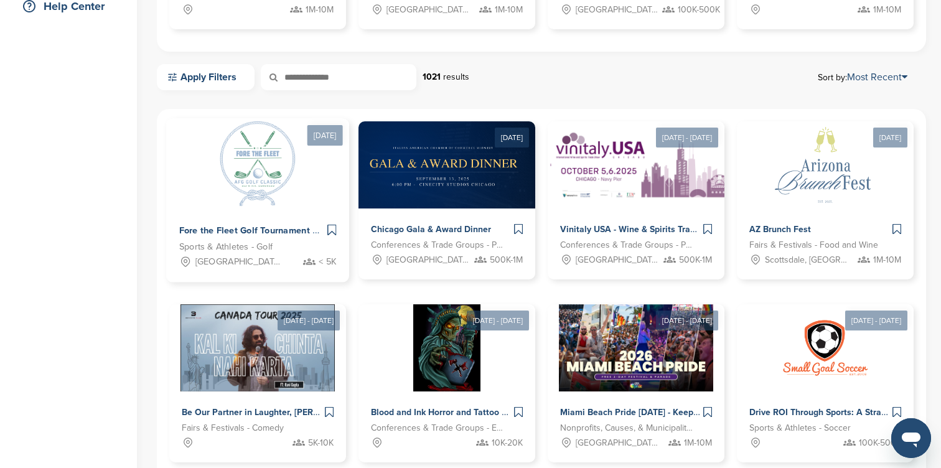
scroll to position [0, 0]
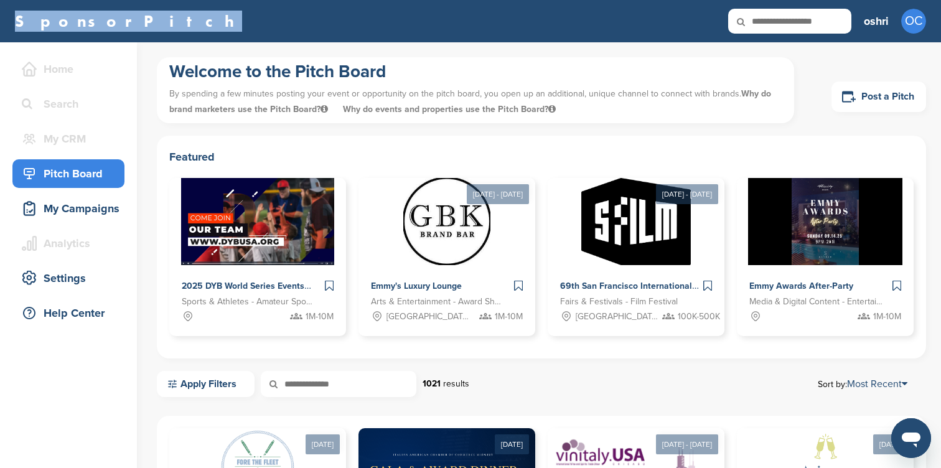
drag, startPoint x: 124, startPoint y: 18, endPoint x: 2, endPoint y: 18, distance: 122.0
click at [1, 18] on div "SponsorPitch Home Search My CRM You are currently on SponsorPitch for Brands - …" at bounding box center [470, 21] width 941 height 42
copy link "SponsorPitch"
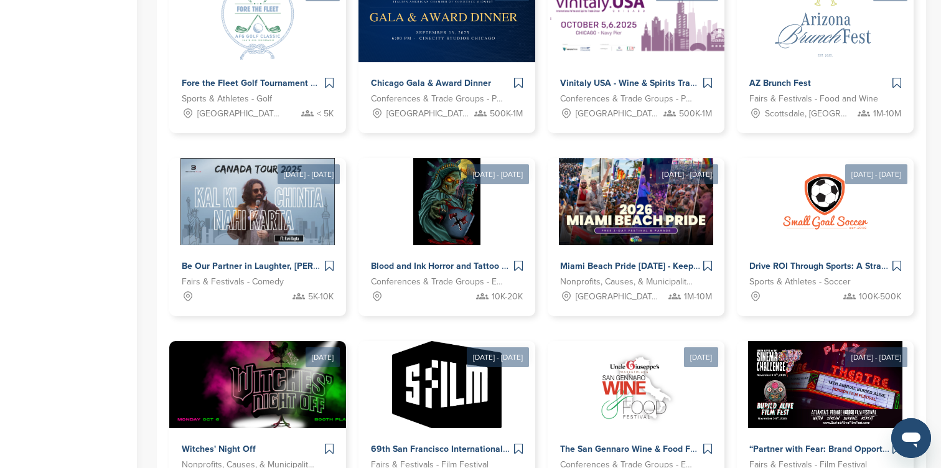
scroll to position [457, 0]
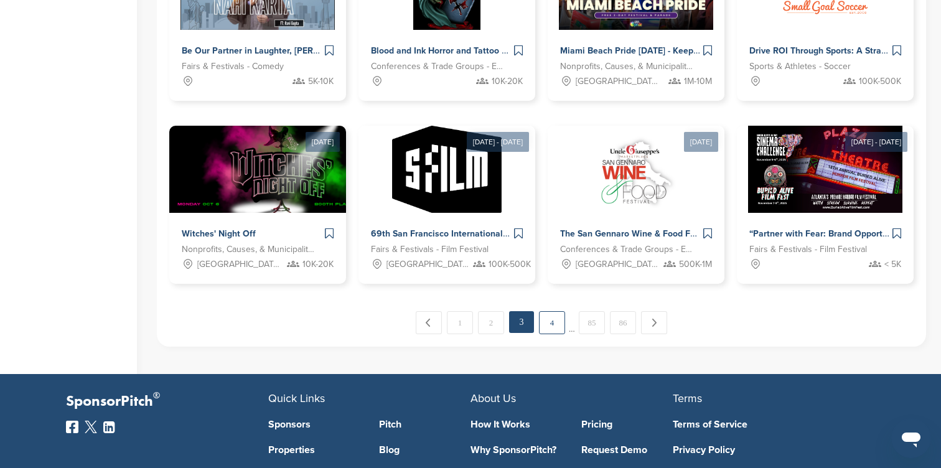
click at [549, 332] on link "4" at bounding box center [552, 322] width 26 height 23
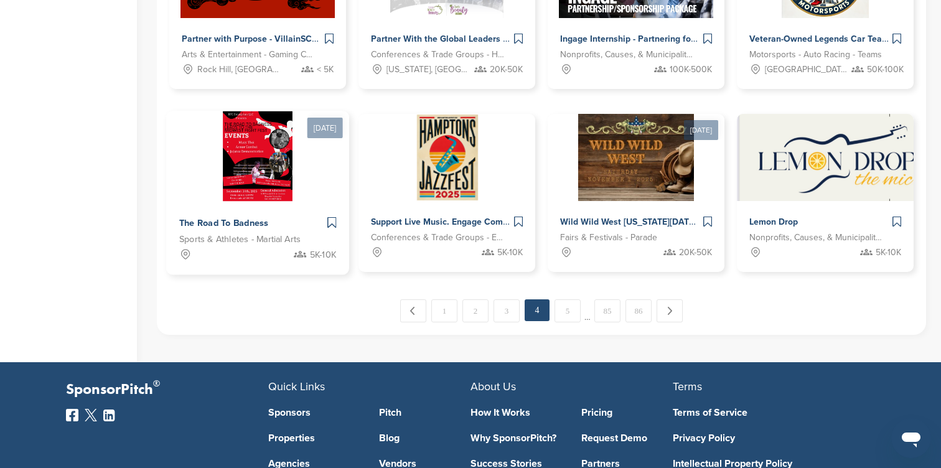
scroll to position [763, 0]
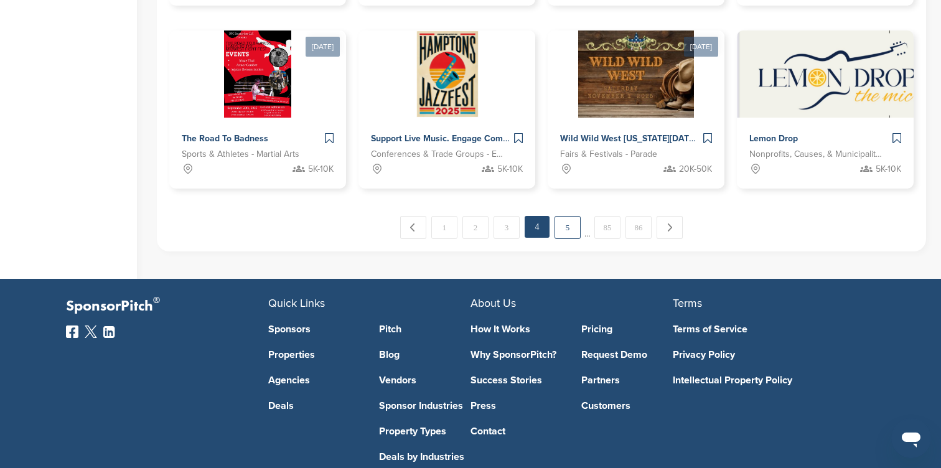
click at [569, 238] on link "5" at bounding box center [567, 227] width 26 height 23
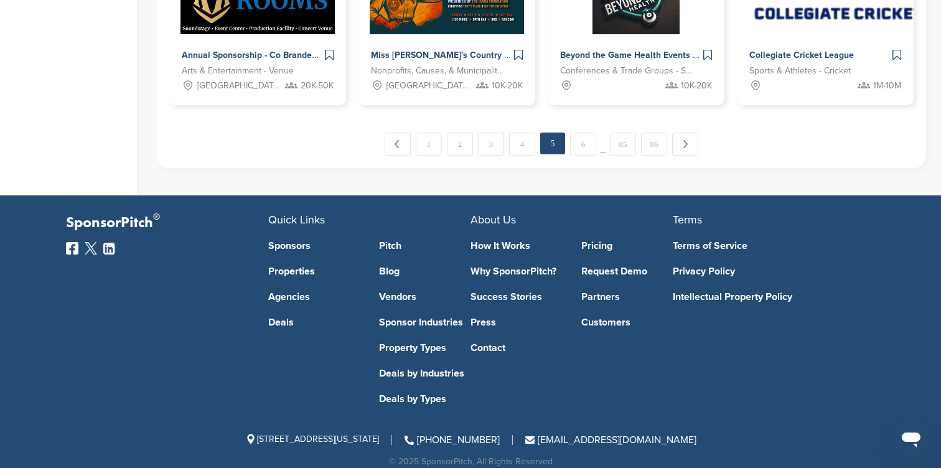
scroll to position [0, 0]
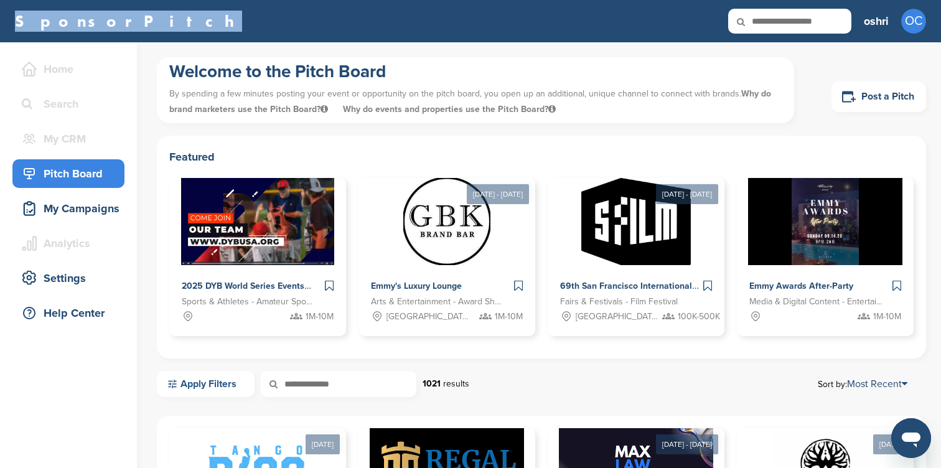
click at [212, 396] on link "Apply Filters" at bounding box center [206, 384] width 98 height 26
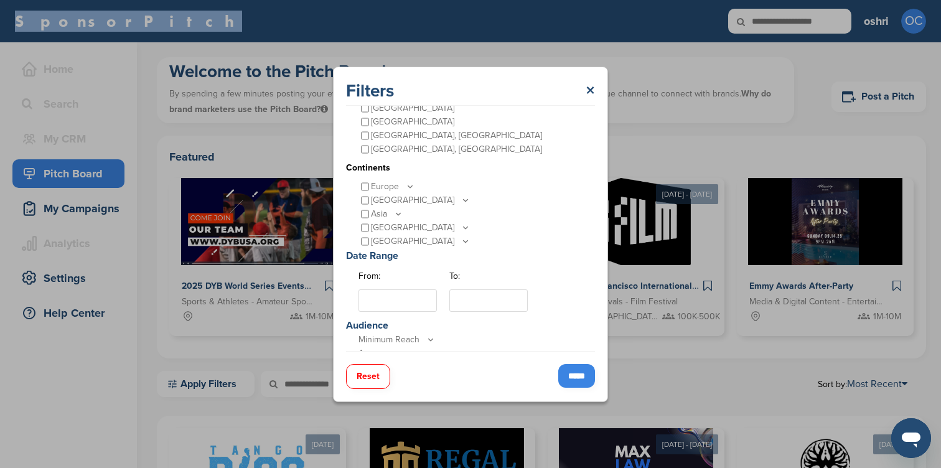
scroll to position [336, 0]
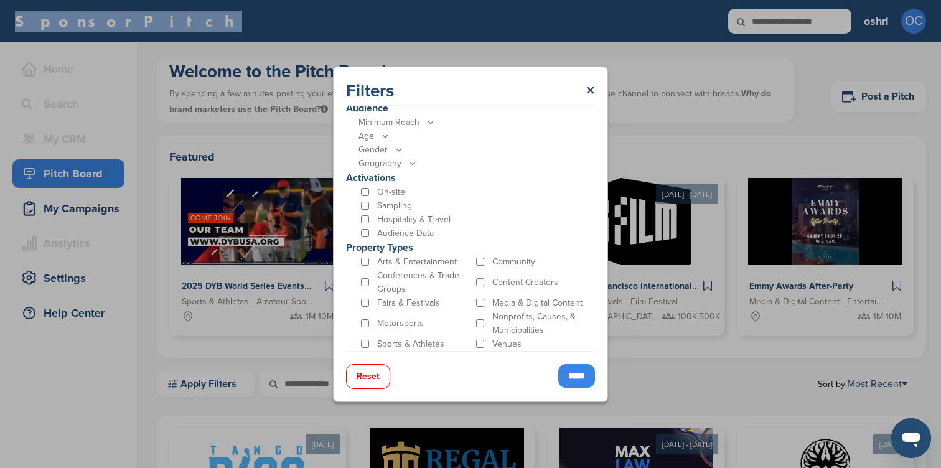
click at [571, 371] on input "*****" at bounding box center [576, 376] width 37 height 24
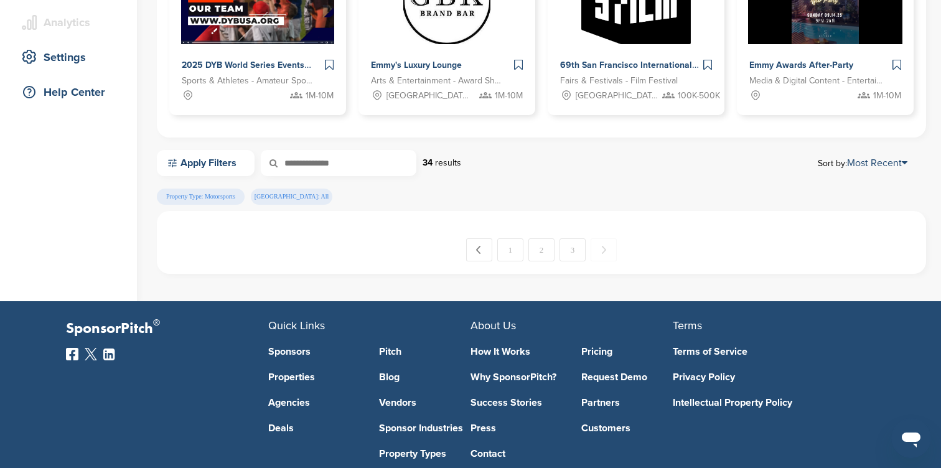
scroll to position [225, 0]
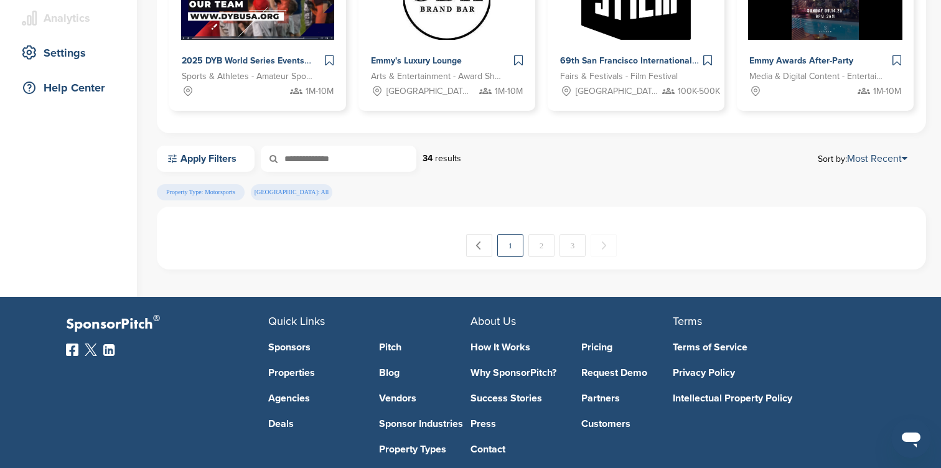
click at [510, 248] on link "1" at bounding box center [510, 245] width 26 height 23
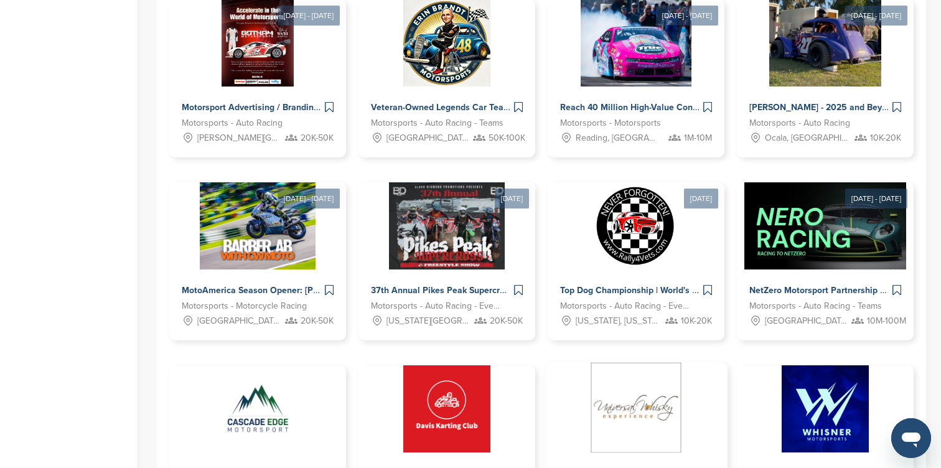
scroll to position [504, 0]
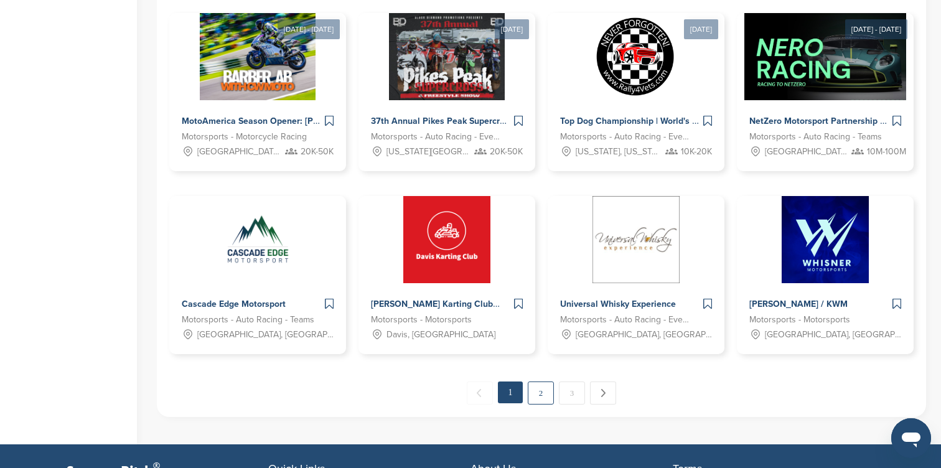
click at [539, 395] on link "2" at bounding box center [541, 392] width 26 height 23
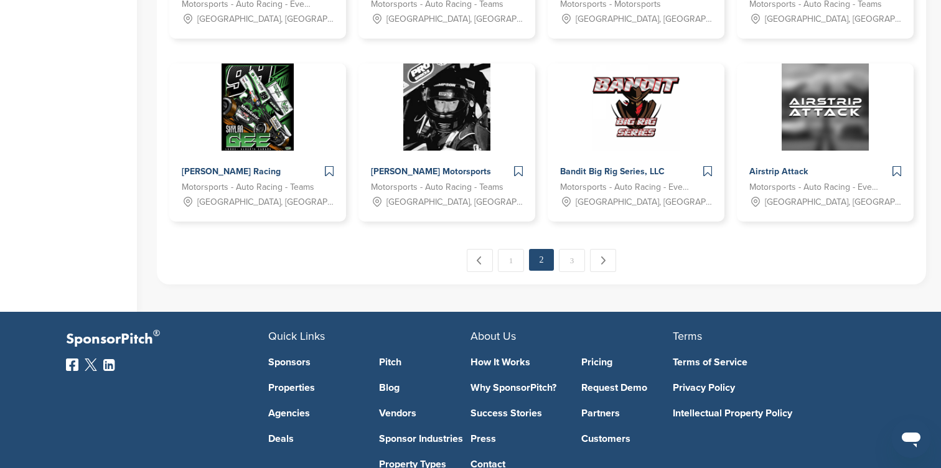
scroll to position [747, 0]
click at [574, 263] on link "3" at bounding box center [572, 259] width 26 height 23
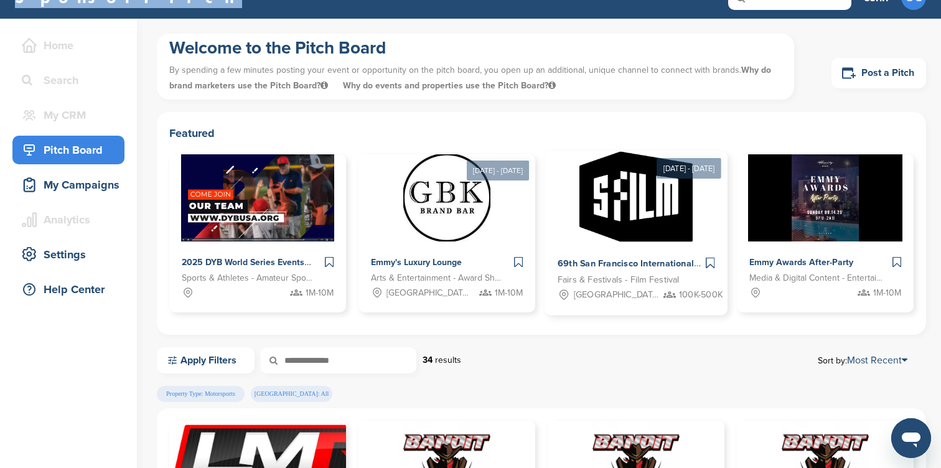
scroll to position [0, 0]
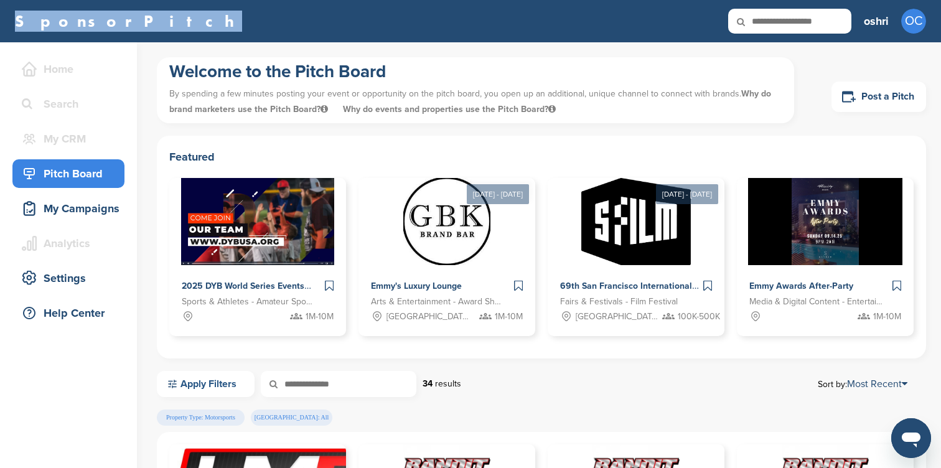
click at [246, 388] on link "Apply Filters" at bounding box center [206, 384] width 98 height 26
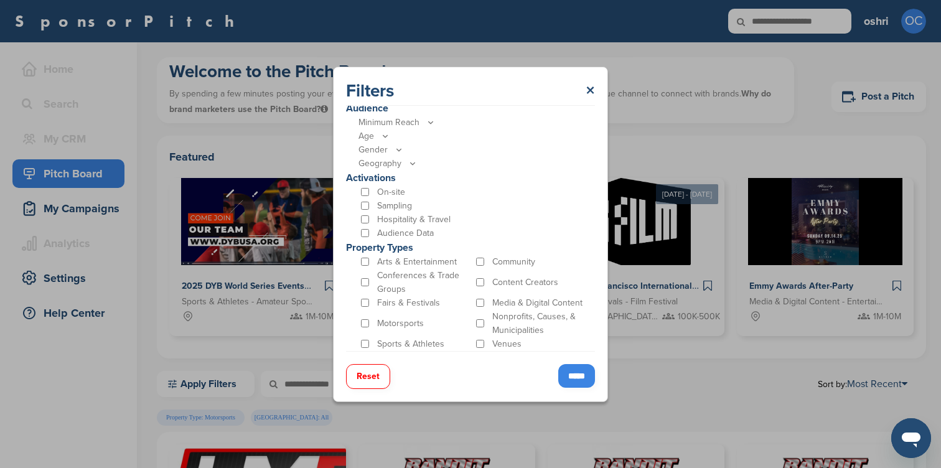
click at [369, 343] on div "Sports & Athletes" at bounding box center [415, 344] width 115 height 14
click at [578, 371] on input "*****" at bounding box center [576, 376] width 37 height 24
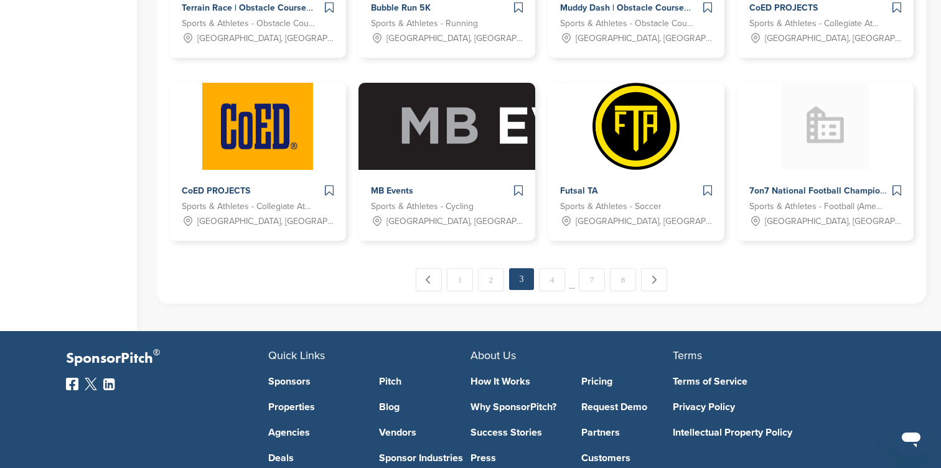
scroll to position [749, 0]
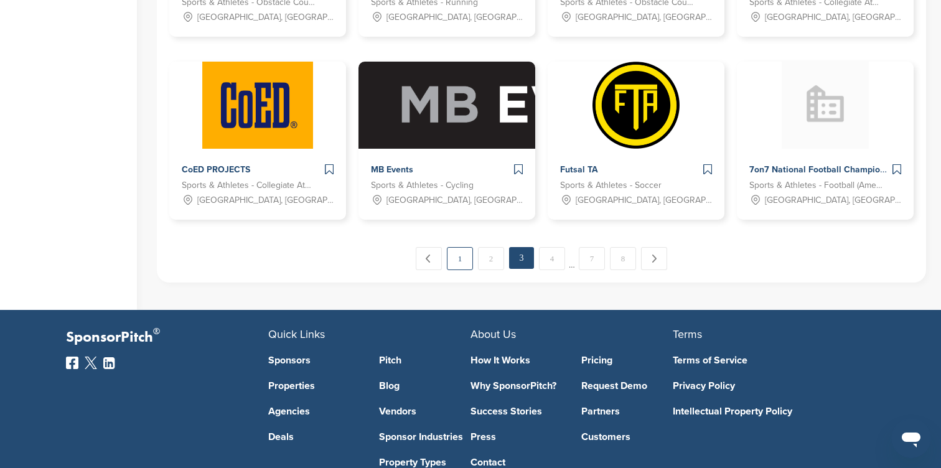
click at [463, 266] on link "1" at bounding box center [460, 258] width 26 height 23
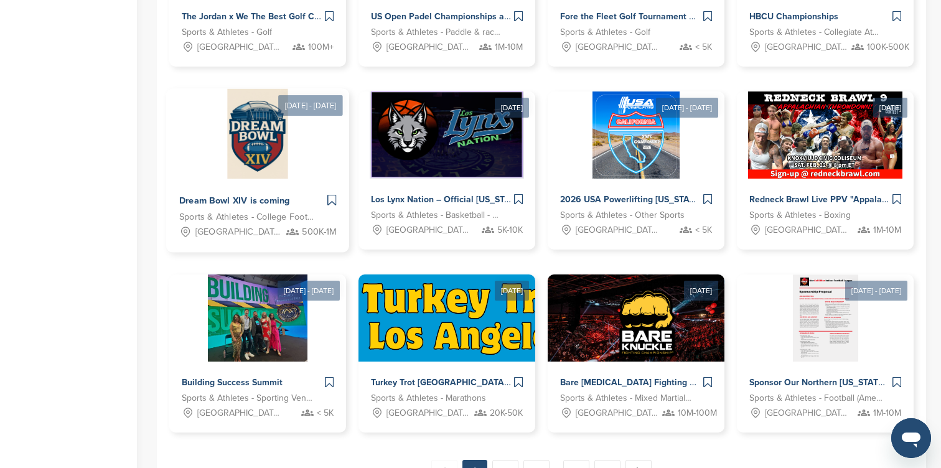
scroll to position [624, 0]
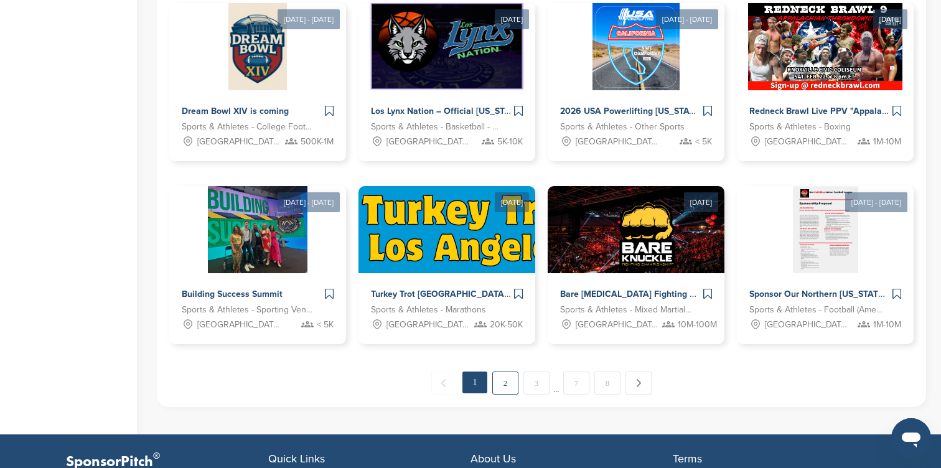
click at [497, 387] on link "2" at bounding box center [505, 382] width 26 height 23
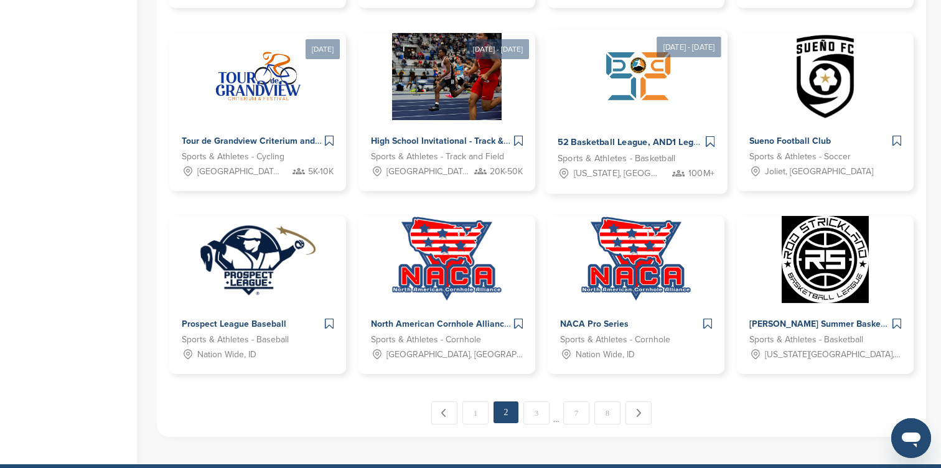
scroll to position [617, 0]
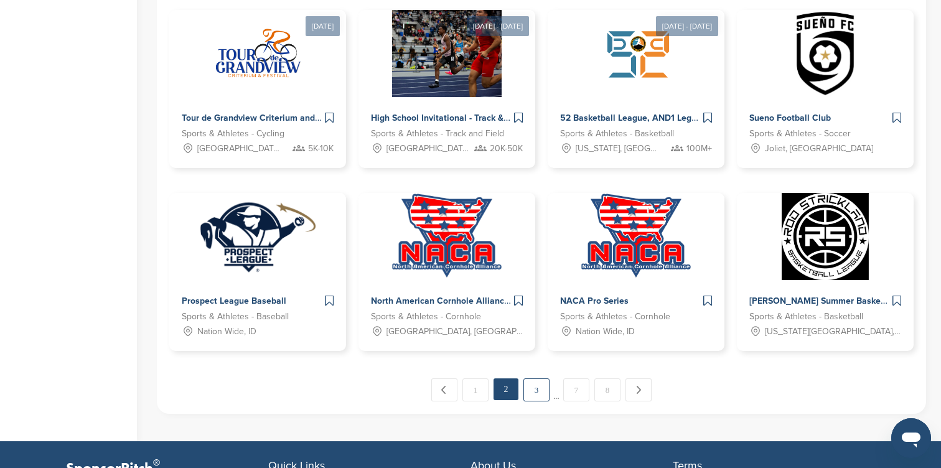
click at [532, 398] on link "3" at bounding box center [536, 389] width 26 height 23
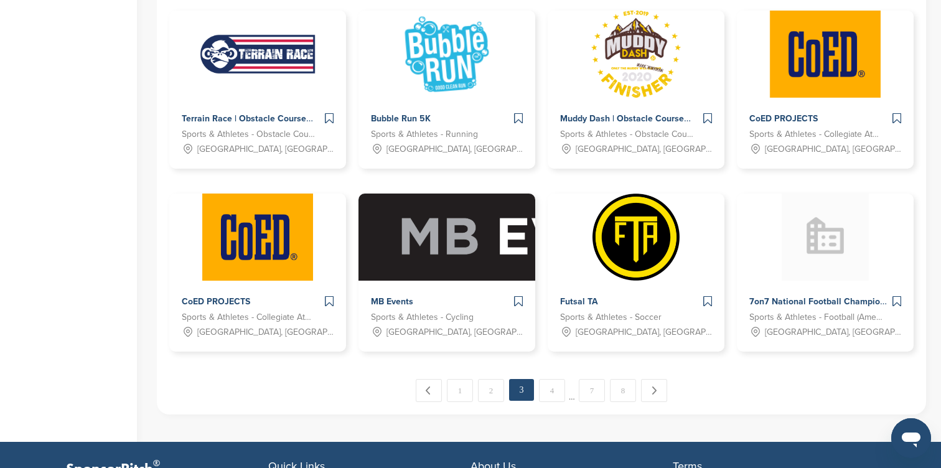
scroll to position [653, 0]
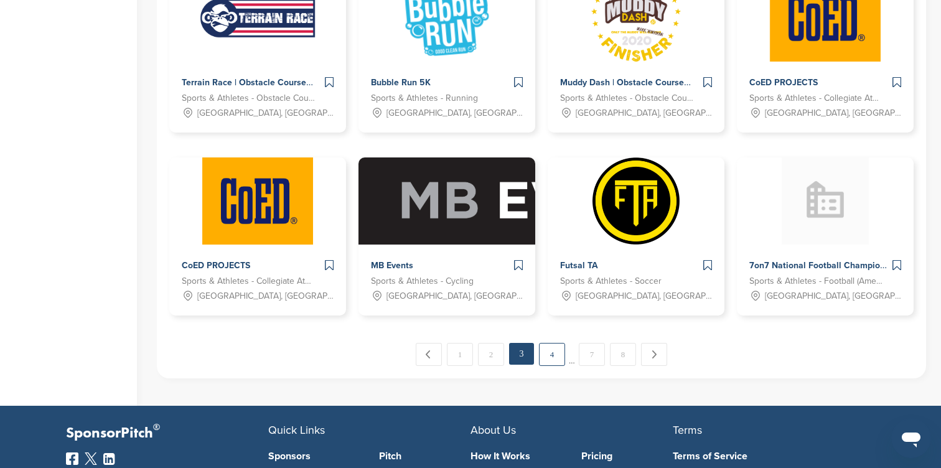
click at [546, 355] on link "4" at bounding box center [552, 354] width 26 height 23
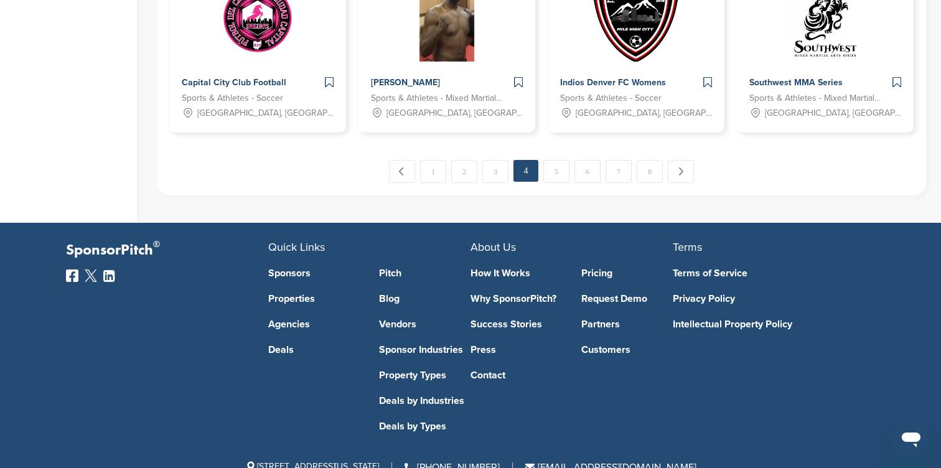
scroll to position [877, 0]
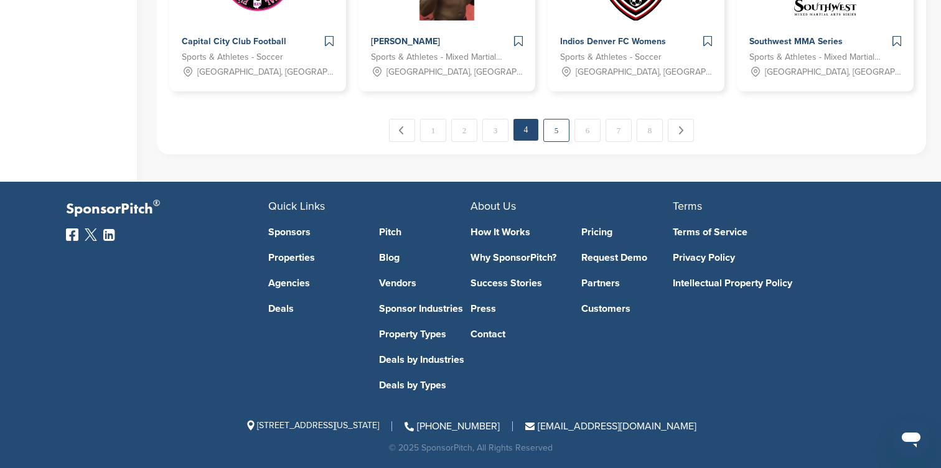
click at [553, 130] on link "5" at bounding box center [556, 130] width 26 height 23
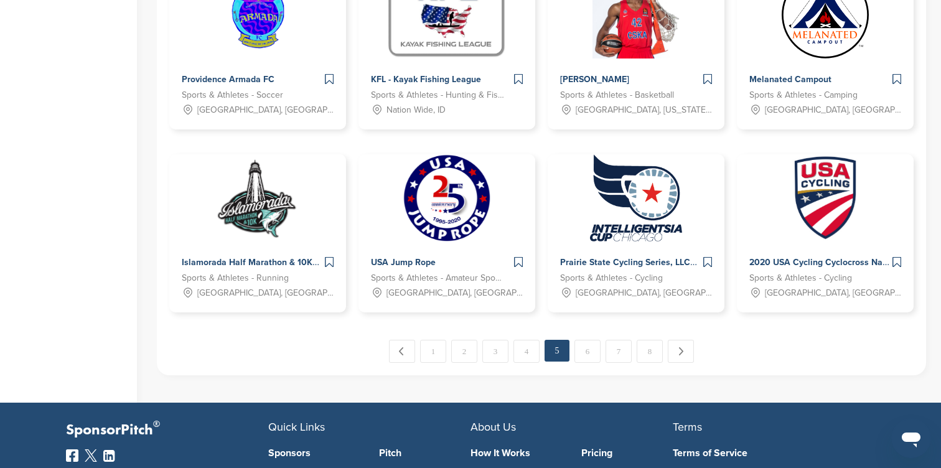
scroll to position [803, 0]
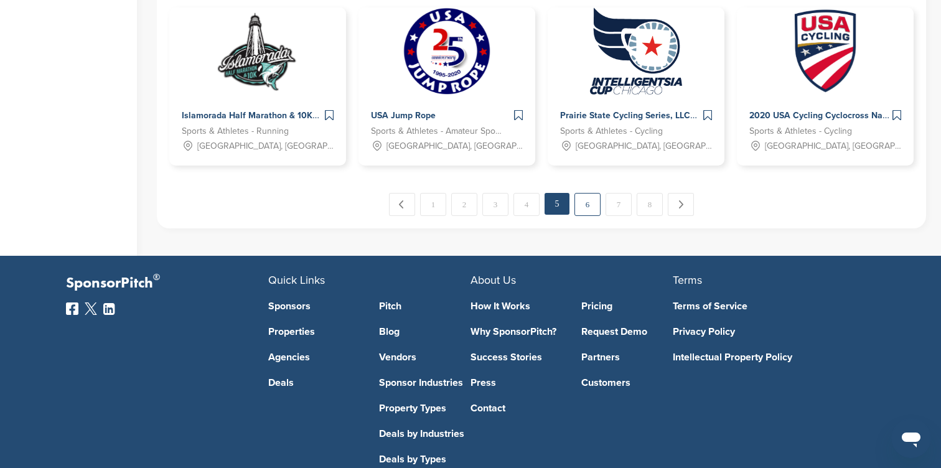
click at [596, 207] on link "6" at bounding box center [587, 204] width 26 height 23
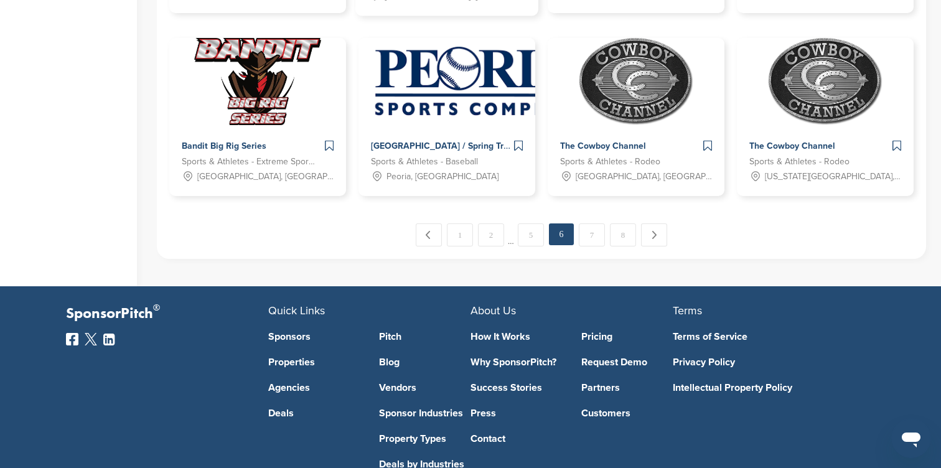
scroll to position [877, 0]
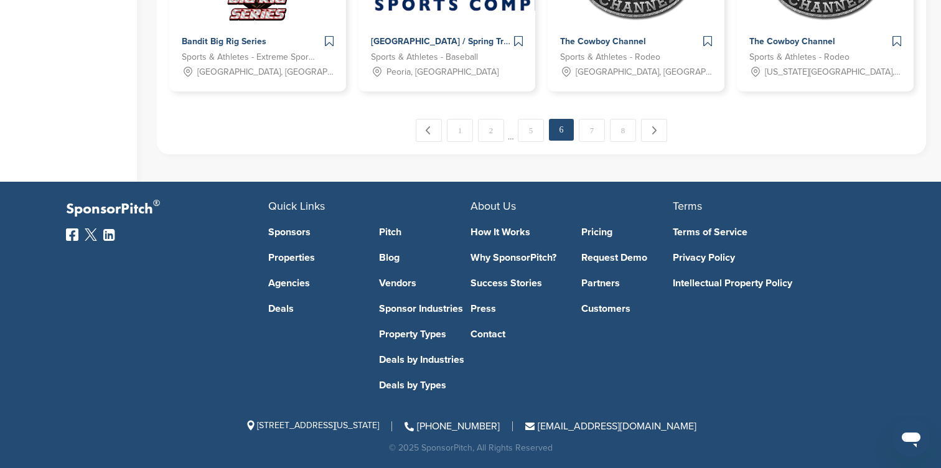
click at [576, 136] on div "← Previous 1 2 … 5 6 7 8 Next →" at bounding box center [541, 130] width 744 height 23
click at [586, 134] on link "7" at bounding box center [592, 130] width 26 height 23
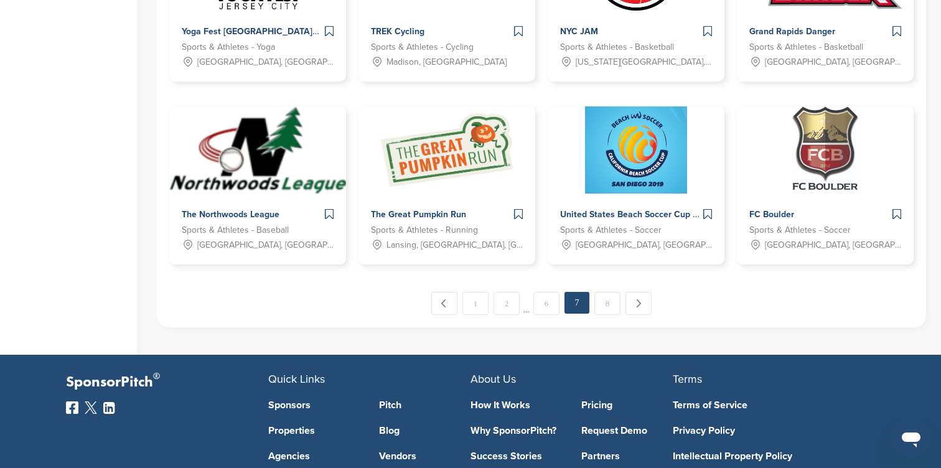
scroll to position [749, 0]
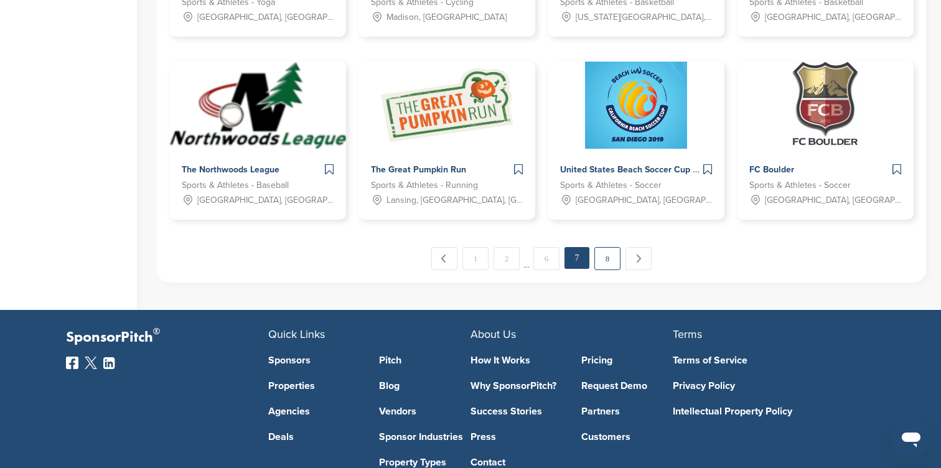
click at [614, 256] on link "8" at bounding box center [607, 258] width 26 height 23
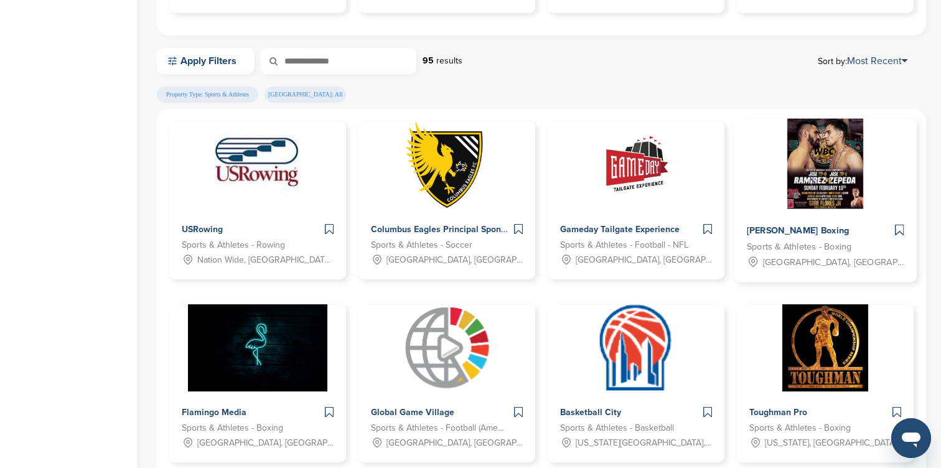
scroll to position [353, 0]
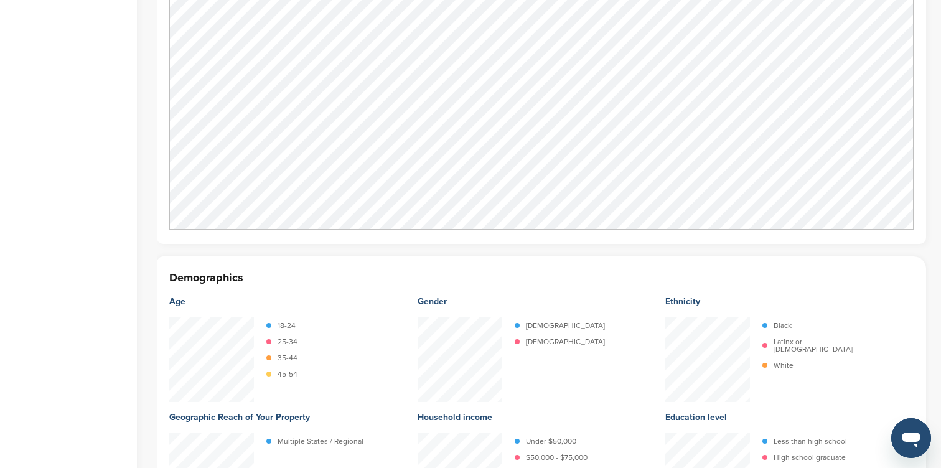
scroll to position [1868, 0]
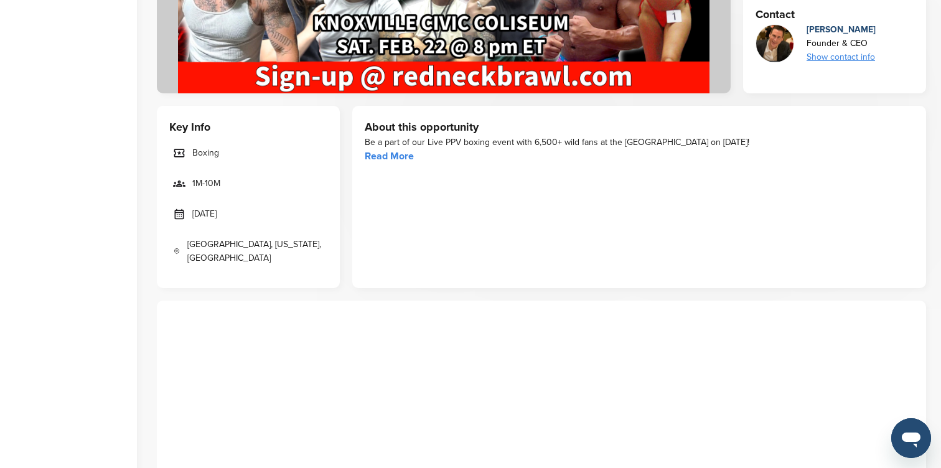
scroll to position [359, 0]
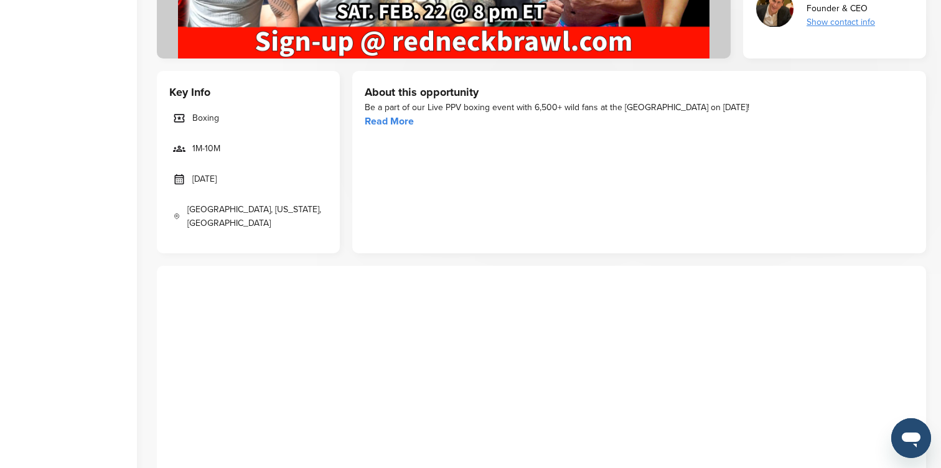
click at [399, 116] on link "Read More" at bounding box center [389, 121] width 49 height 12
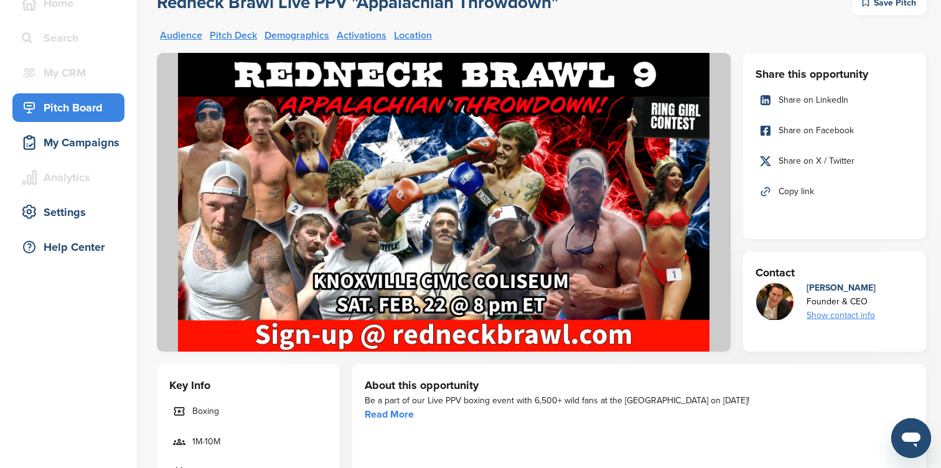
scroll to position [0, 0]
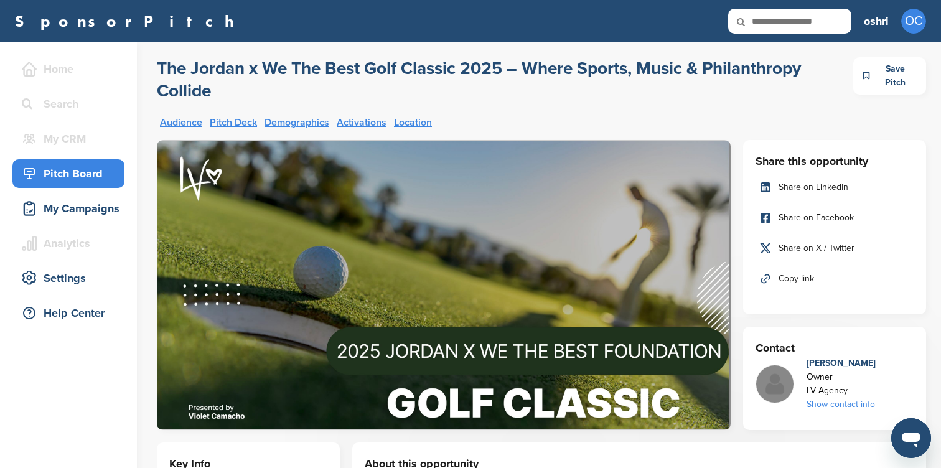
click at [251, 121] on link "Pitch Deck" at bounding box center [233, 123] width 47 height 10
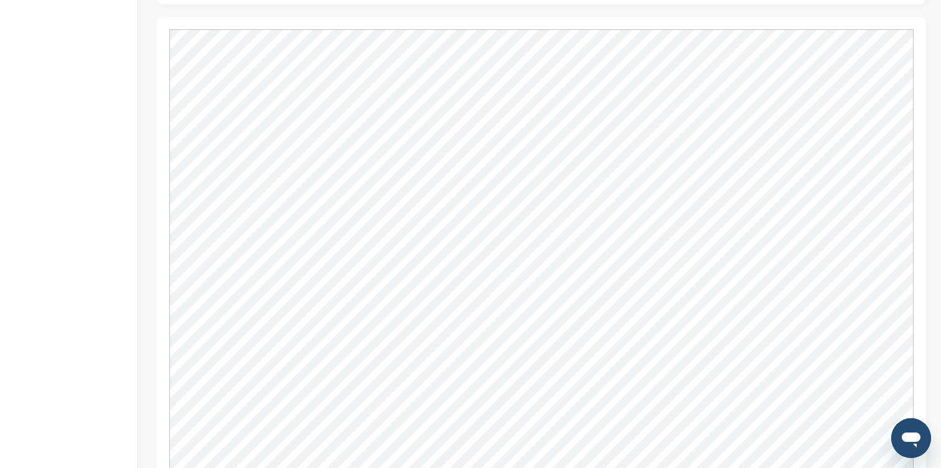
scroll to position [958, 0]
click at [120, 111] on div "Home Search My CRM You are currently on SponsorPitch for Brands - Free. To acce…" at bounding box center [68, 205] width 137 height 2241
click at [127, 99] on div "Home Search My CRM You are currently on SponsorPitch for Brands - Free. To acce…" at bounding box center [68, 181] width 137 height 2241
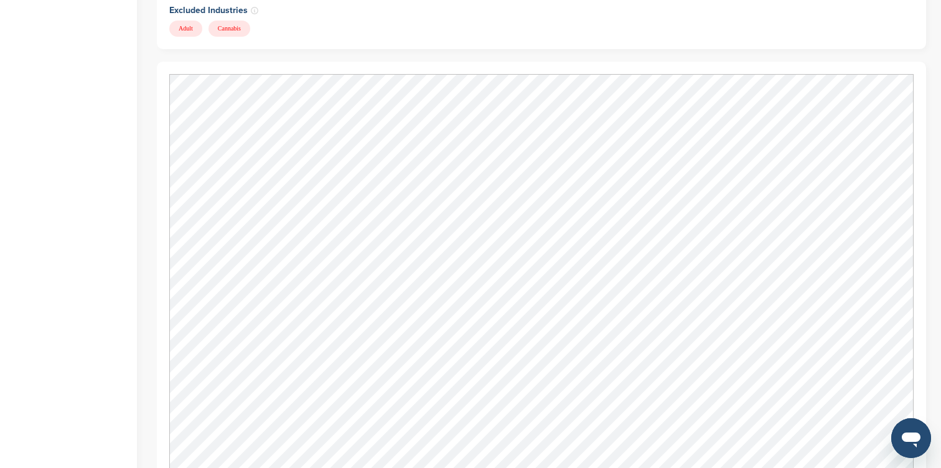
scroll to position [1379, 0]
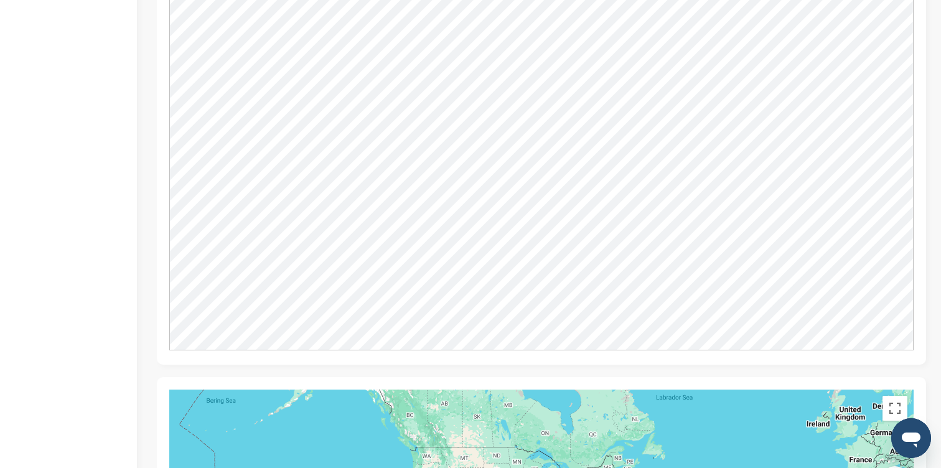
scroll to position [828, 0]
